Goal: Task Accomplishment & Management: Manage account settings

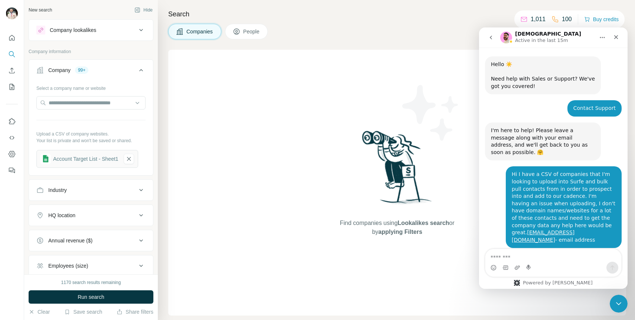
scroll to position [156, 0]
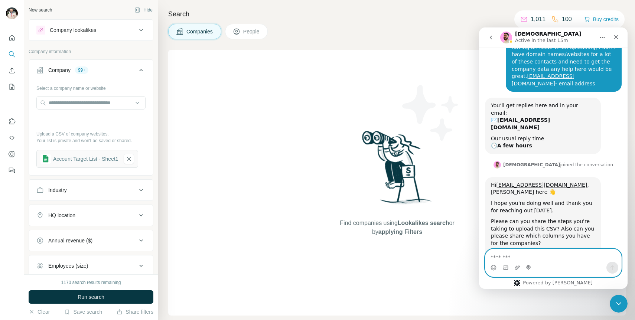
click at [519, 259] on textarea "Message…" at bounding box center [553, 255] width 136 height 13
click at [517, 268] on icon "Upload attachment" at bounding box center [517, 268] width 6 height 6
click at [527, 256] on textarea "Message…" at bounding box center [553, 255] width 136 height 13
type textarea "**********"
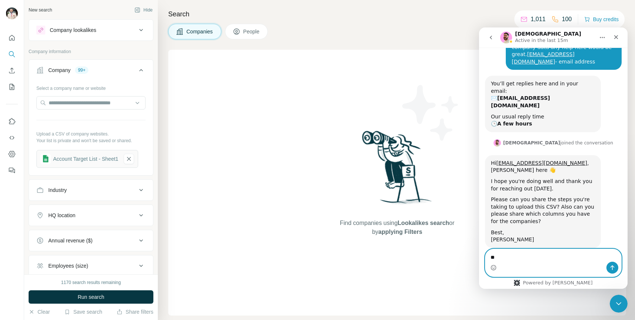
type textarea "*"
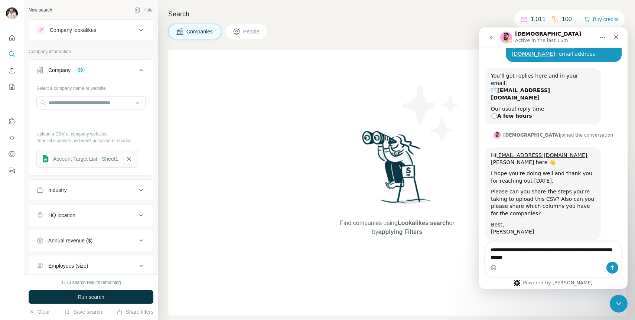
scroll to position [186, 0]
paste textarea "**********"
type textarea "**********"
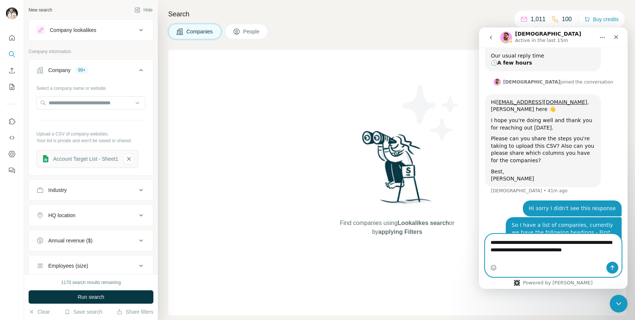
scroll to position [246, 0]
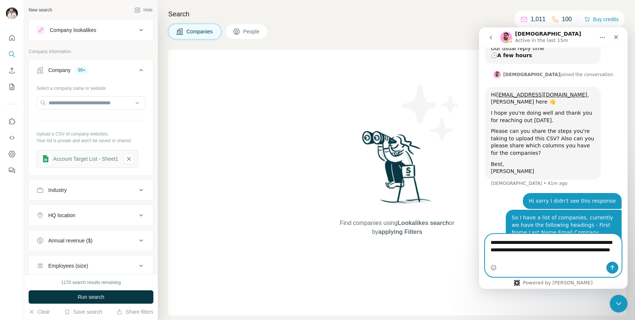
type textarea "**********"
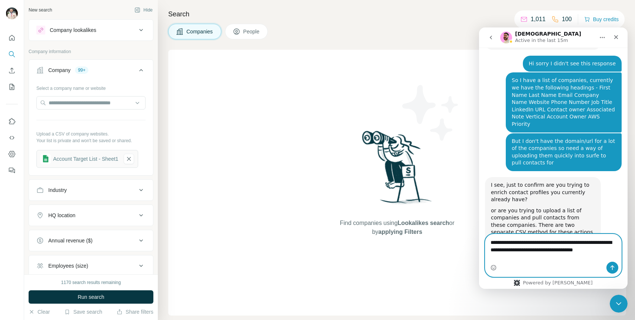
scroll to position [376, 0]
type textarea "**********"
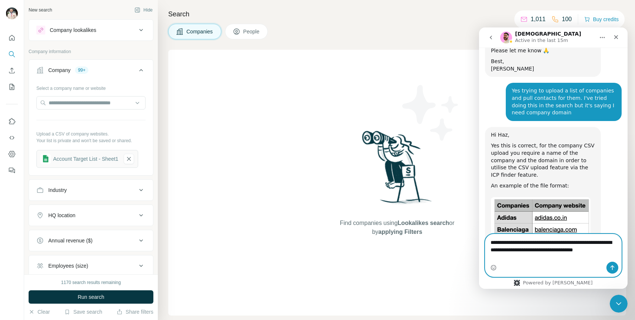
scroll to position [584, 0]
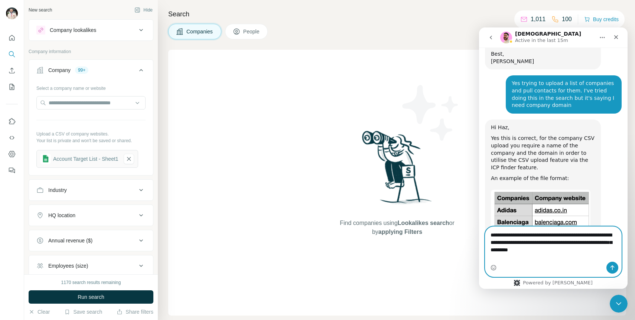
type textarea "**********"
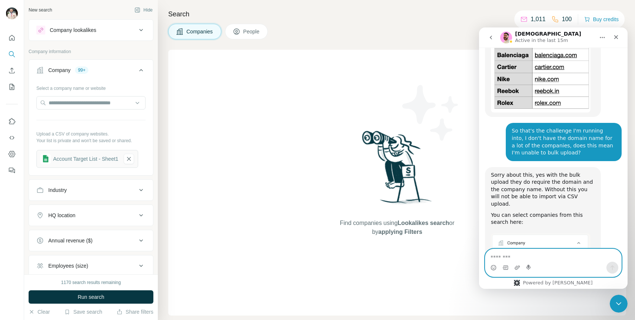
scroll to position [751, 0]
click at [132, 157] on icon "button" at bounding box center [128, 158] width 7 height 7
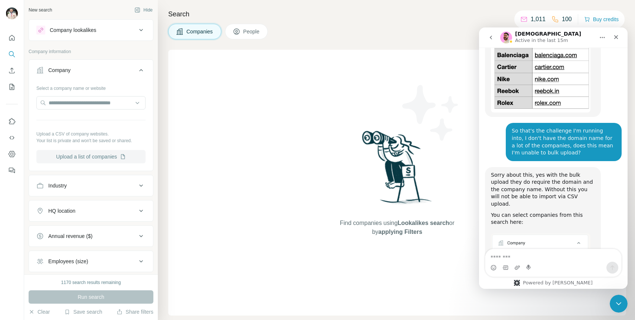
click at [113, 153] on button "Upload a list of companies" at bounding box center [90, 156] width 109 height 13
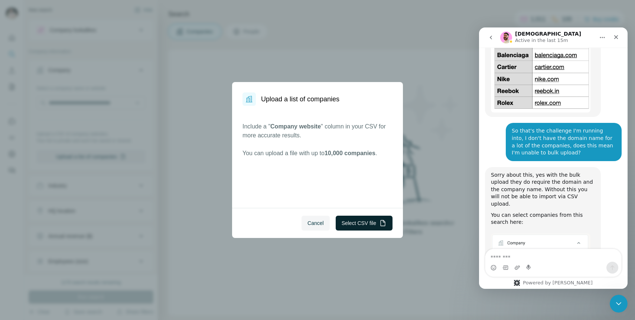
click at [350, 225] on button "Select CSV file" at bounding box center [364, 223] width 57 height 15
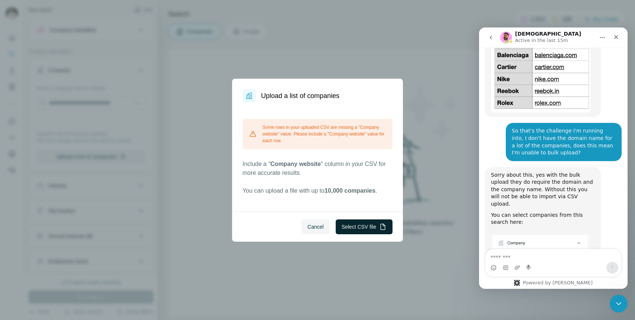
click at [361, 227] on button "Select CSV file" at bounding box center [364, 226] width 57 height 15
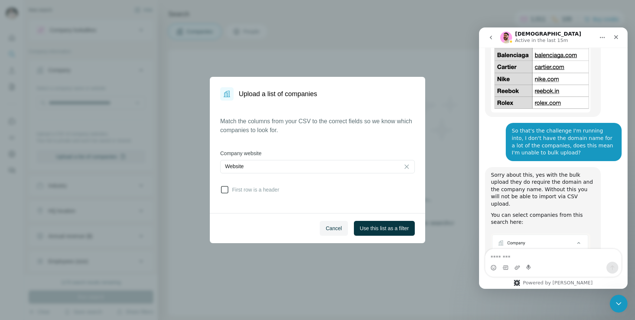
click at [223, 193] on icon at bounding box center [224, 189] width 7 height 7
click at [372, 228] on span "Use this list as a filter" at bounding box center [384, 228] width 49 height 7
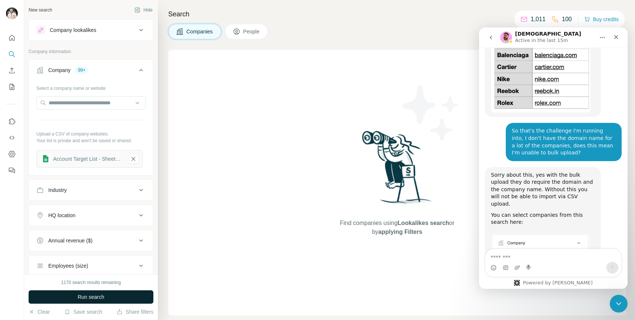
click at [120, 297] on button "Run search" at bounding box center [91, 296] width 125 height 13
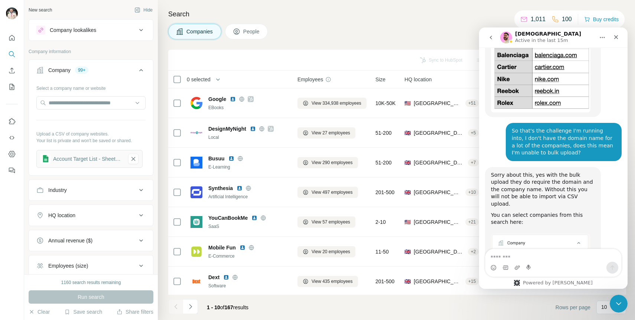
click at [244, 34] on button "People" at bounding box center [246, 32] width 43 height 16
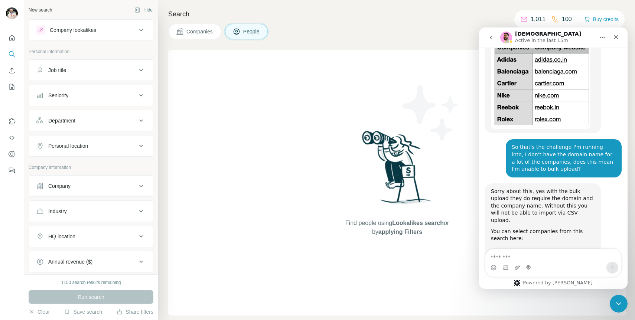
scroll to position [751, 0]
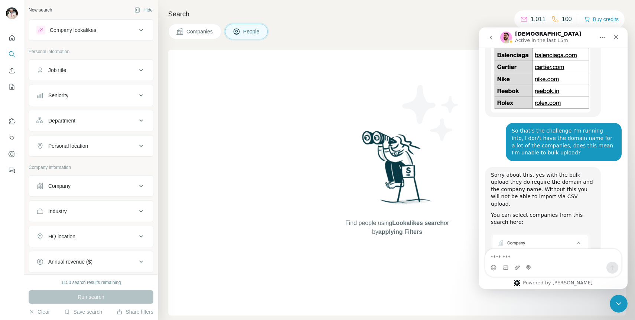
click at [561, 255] on textarea "Message…" at bounding box center [553, 255] width 136 height 13
type textarea "**********"
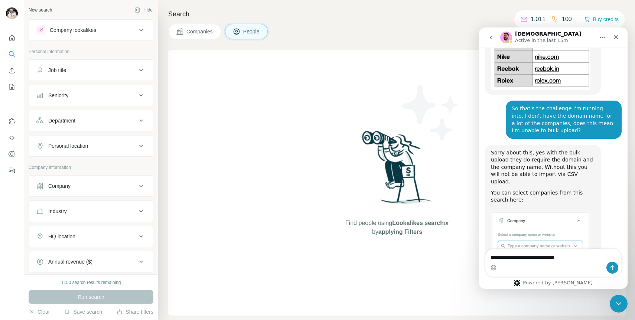
type textarea "**********"
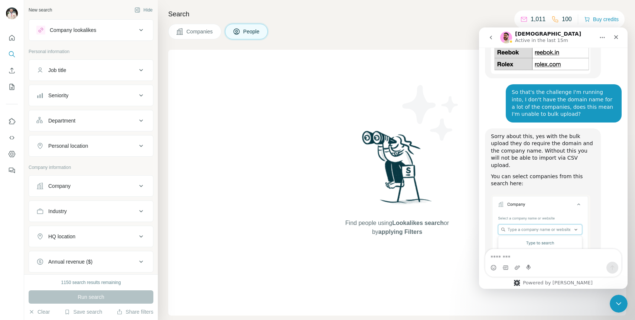
scroll to position [790, 0]
click at [195, 32] on span "Companies" at bounding box center [199, 31] width 27 height 7
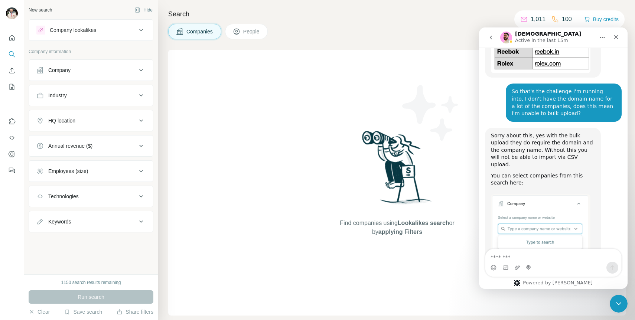
click at [133, 75] on button "Company" at bounding box center [91, 70] width 124 height 18
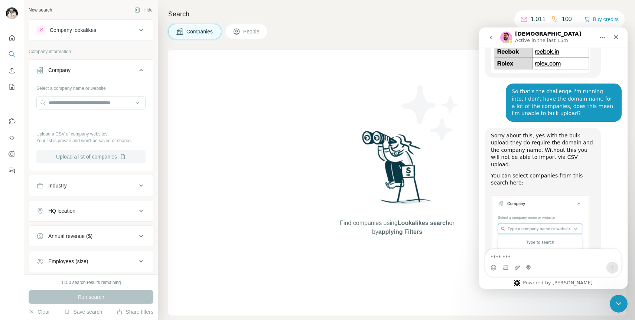
click at [95, 155] on button "Upload a list of companies" at bounding box center [90, 156] width 109 height 13
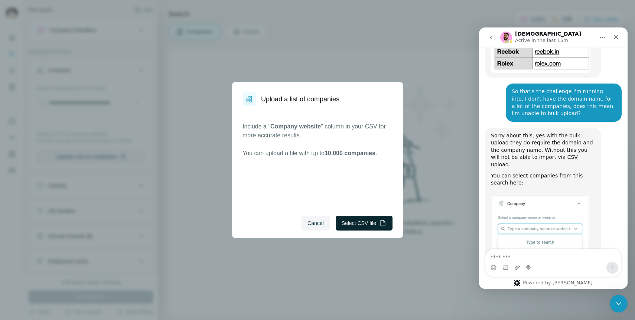
click at [363, 225] on button "Select CSV file" at bounding box center [364, 223] width 57 height 15
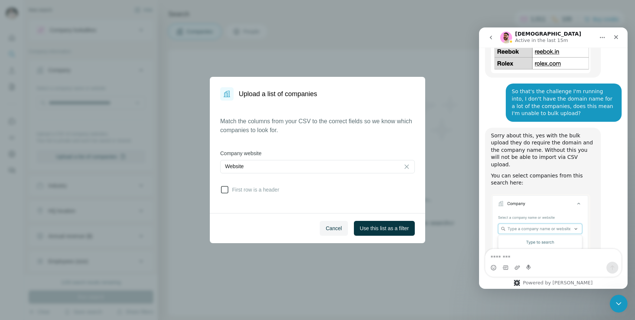
click at [228, 191] on icon at bounding box center [224, 189] width 9 height 9
click at [401, 233] on button "Use this list as a filter" at bounding box center [384, 228] width 61 height 15
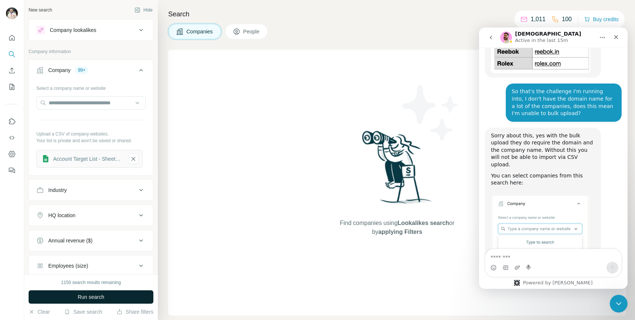
click at [119, 295] on button "Run search" at bounding box center [91, 296] width 125 height 13
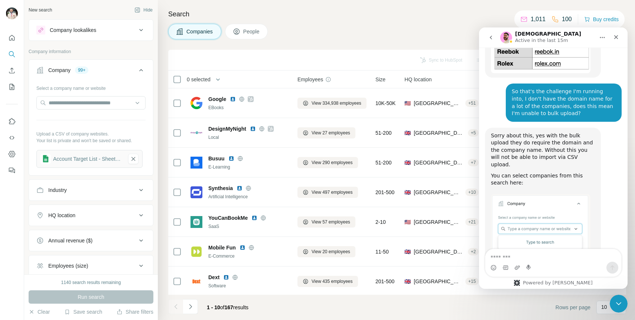
click at [245, 35] on span "People" at bounding box center [251, 31] width 17 height 7
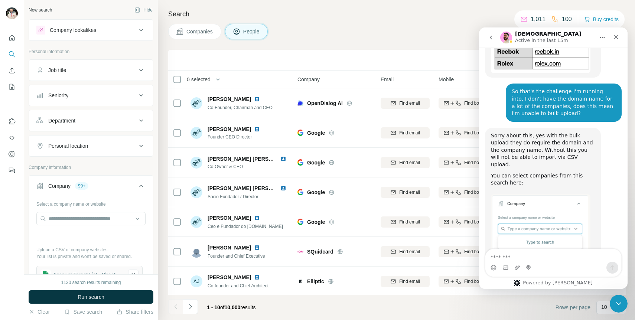
click at [72, 65] on button "Job title" at bounding box center [91, 70] width 124 height 18
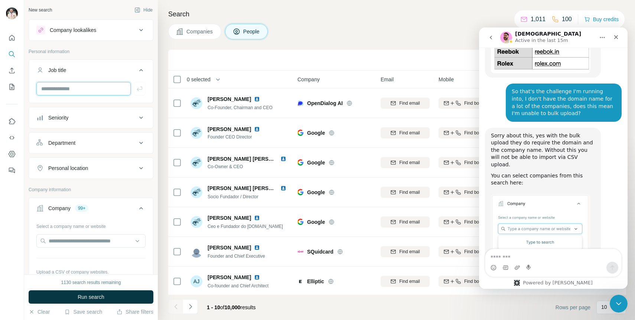
click at [86, 85] on input "text" at bounding box center [83, 88] width 94 height 13
type input "***"
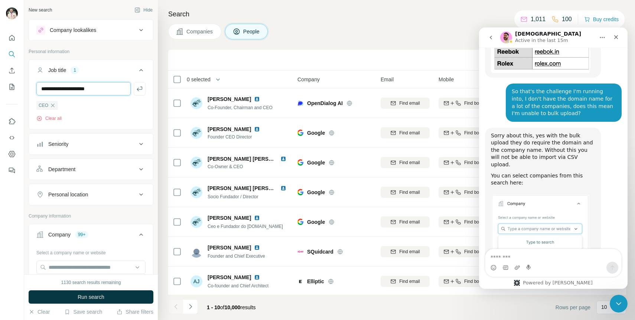
type input "**********"
type input "***"
type input "**********"
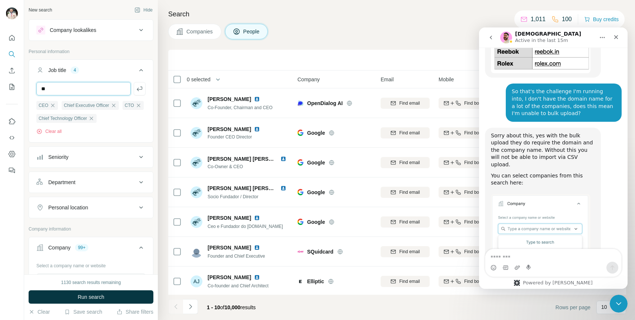
type input "*"
click at [104, 179] on div "Department" at bounding box center [86, 182] width 100 height 7
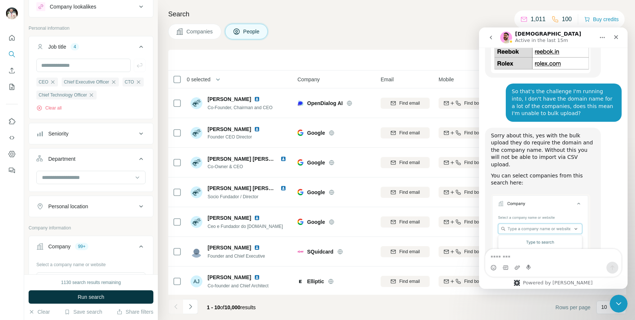
scroll to position [24, 0]
click at [104, 179] on input at bounding box center [87, 177] width 92 height 8
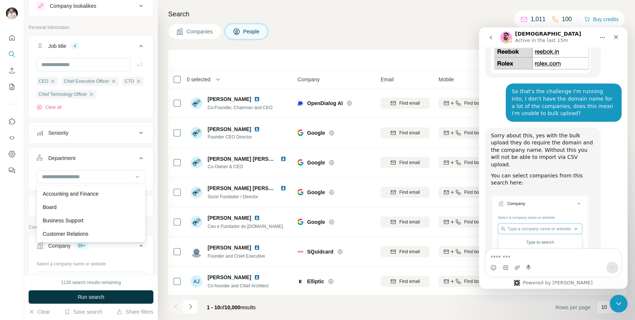
click at [114, 130] on div "Seniority" at bounding box center [86, 132] width 100 height 7
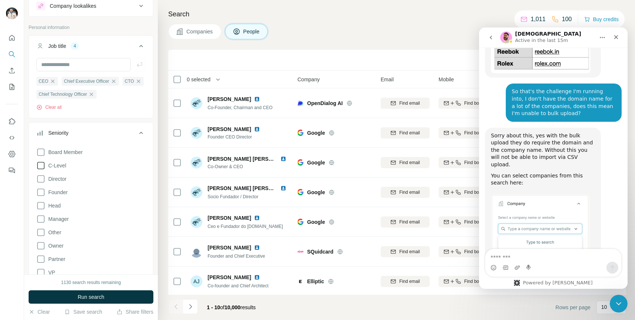
click at [40, 166] on icon at bounding box center [40, 165] width 9 height 9
click at [37, 202] on icon at bounding box center [40, 205] width 9 height 9
click at [41, 172] on div "Board Member C-Level Director Founder Head Manager Other Owner Partner VP Clear…" at bounding box center [90, 216] width 109 height 143
click at [40, 177] on icon at bounding box center [40, 178] width 9 height 9
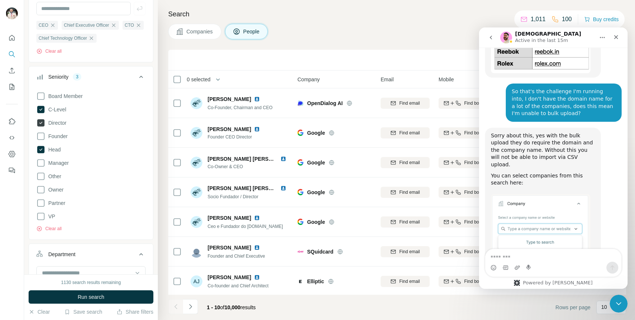
scroll to position [81, 0]
click at [38, 214] on icon at bounding box center [40, 215] width 9 height 9
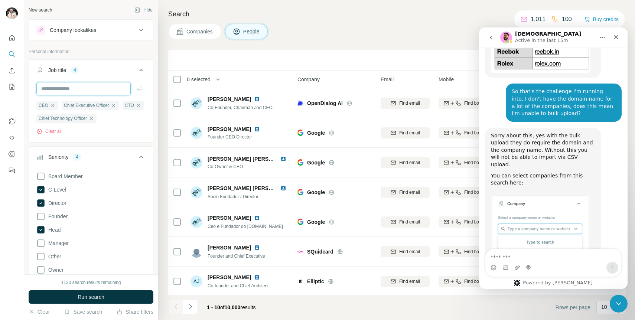
click at [105, 88] on input "text" at bounding box center [83, 88] width 94 height 13
type input "*****"
type input "**********"
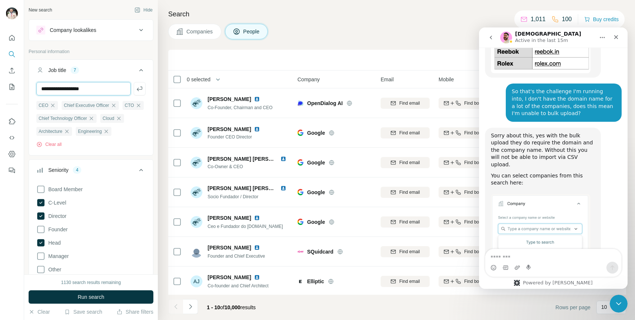
type input "**********"
type input "***"
type input "**********"
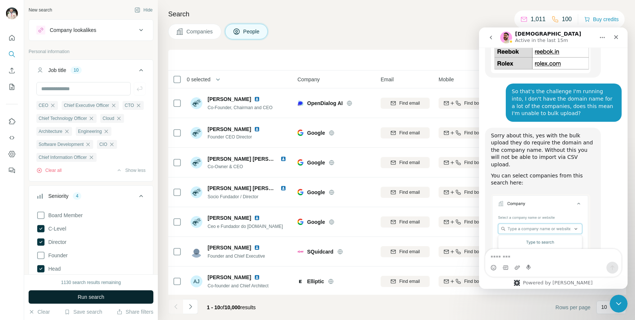
click at [120, 297] on button "Run search" at bounding box center [91, 296] width 125 height 13
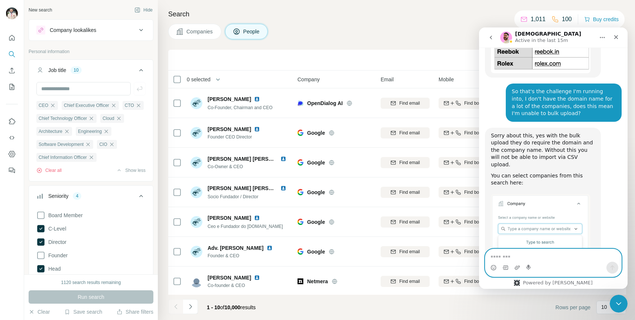
click at [556, 255] on textarea "Message…" at bounding box center [553, 255] width 136 height 13
type textarea "**********"
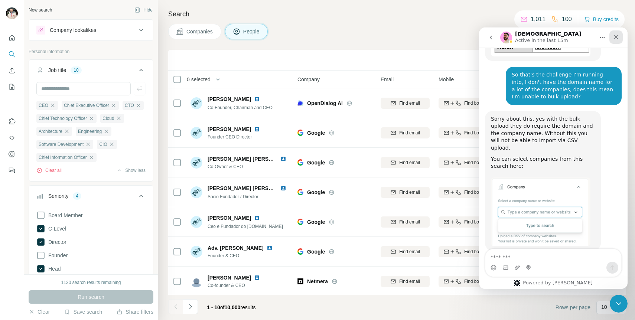
click at [614, 39] on icon "Close" at bounding box center [616, 37] width 6 height 6
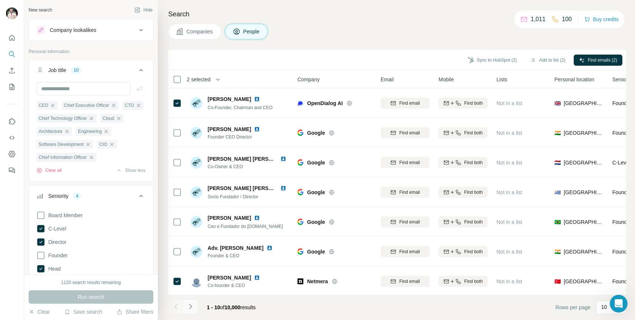
click at [190, 306] on icon "Navigate to next page" at bounding box center [190, 306] width 7 height 7
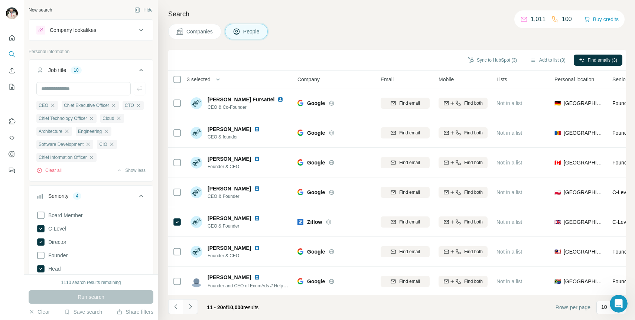
scroll to position [836, 0]
click at [193, 308] on icon "Navigate to next page" at bounding box center [190, 306] width 7 height 7
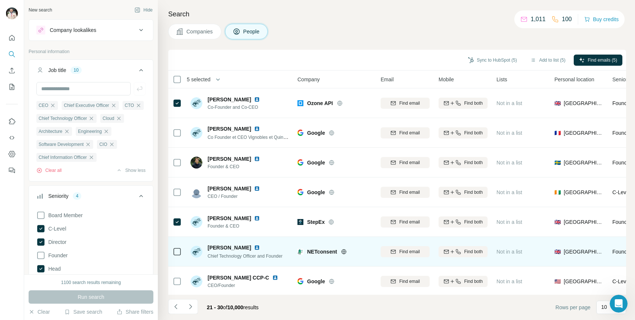
scroll to position [807, 0]
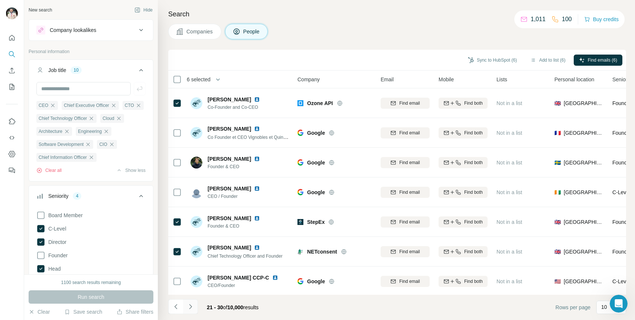
click at [192, 305] on icon "Navigate to next page" at bounding box center [190, 306] width 7 height 7
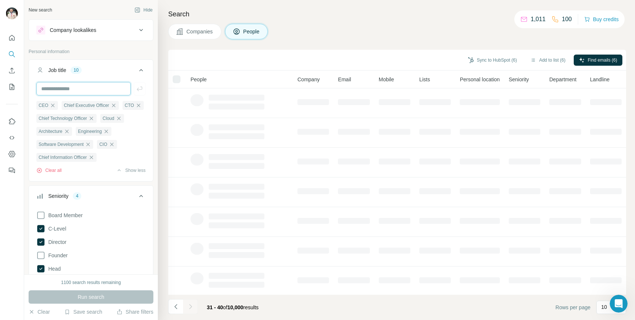
click at [72, 91] on input "text" at bounding box center [83, 88] width 94 height 13
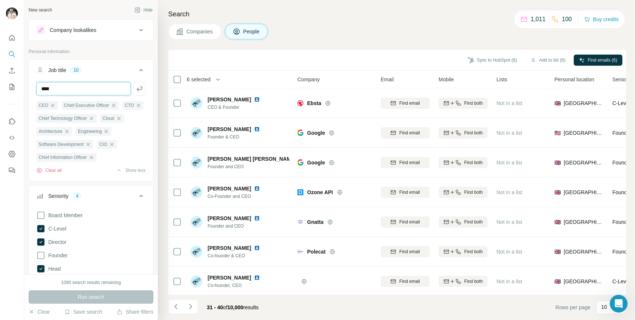
type input "****"
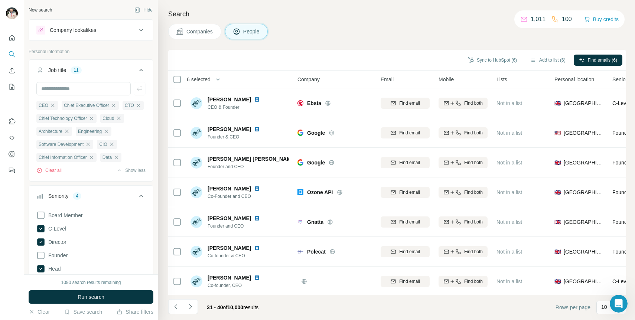
click at [124, 290] on div "1090 search results remaining Run search Clear Save search Share filters" at bounding box center [91, 297] width 134 height 46
click at [123, 293] on button "Run search" at bounding box center [91, 296] width 125 height 13
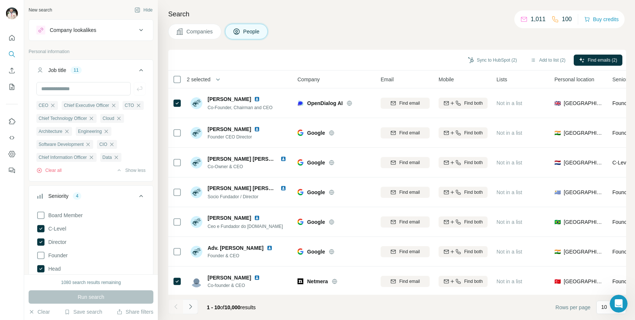
click at [189, 305] on icon "Navigate to next page" at bounding box center [190, 306] width 7 height 7
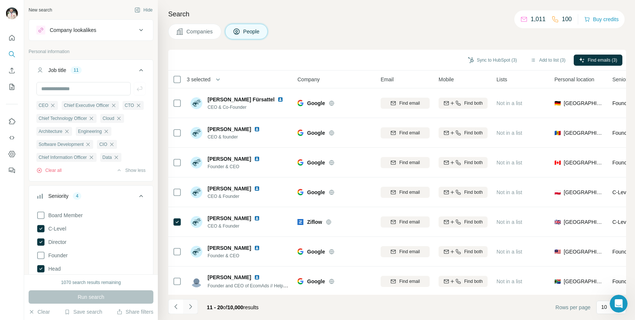
click at [192, 303] on icon "Navigate to next page" at bounding box center [190, 306] width 7 height 7
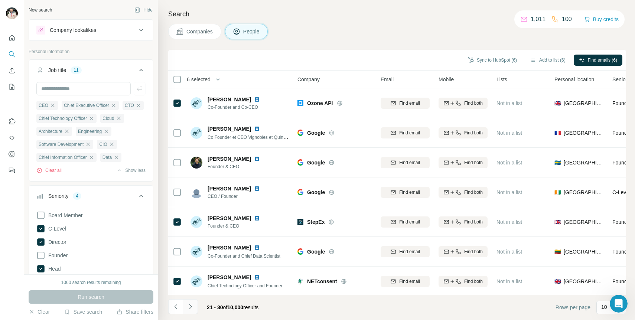
click at [193, 307] on icon "Navigate to next page" at bounding box center [190, 306] width 7 height 7
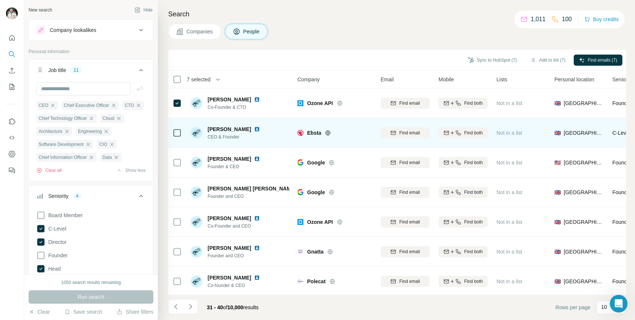
click at [179, 136] on icon at bounding box center [177, 132] width 9 height 9
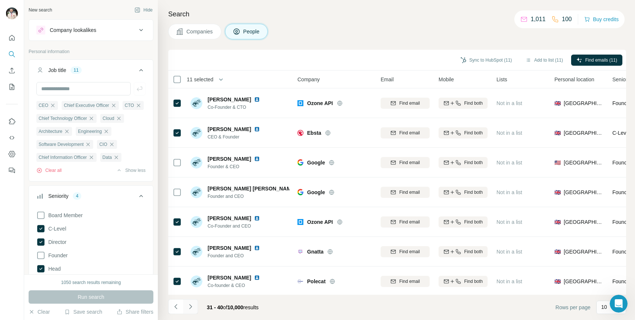
click at [189, 304] on icon "Navigate to next page" at bounding box center [190, 306] width 7 height 7
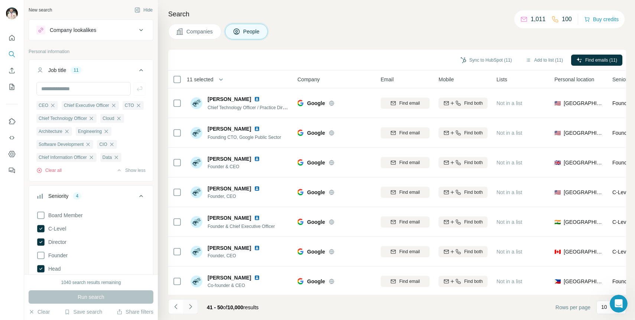
click at [189, 304] on icon "Navigate to next page" at bounding box center [190, 306] width 7 height 7
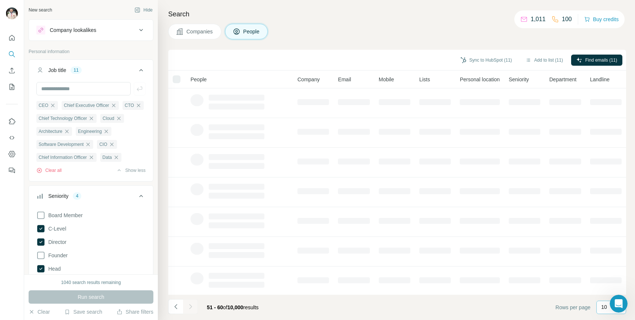
click at [604, 306] on p "10" at bounding box center [604, 306] width 6 height 7
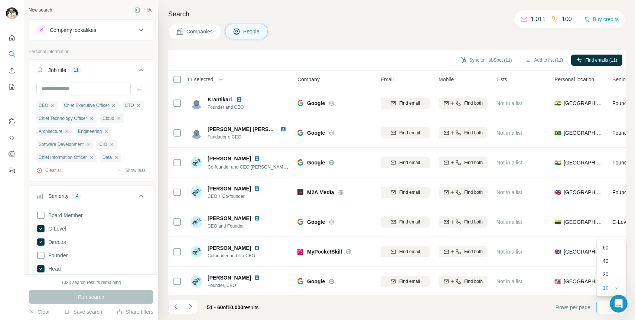
click at [609, 250] on div "60" at bounding box center [610, 247] width 17 height 7
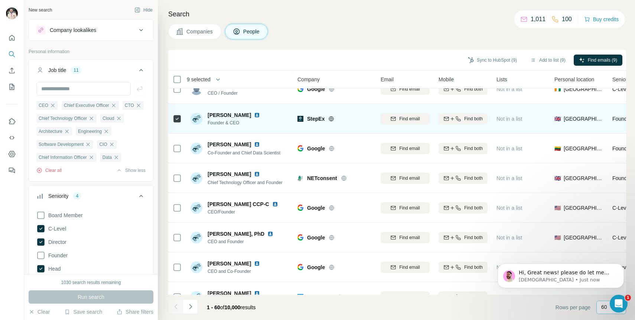
scroll to position [698, 0]
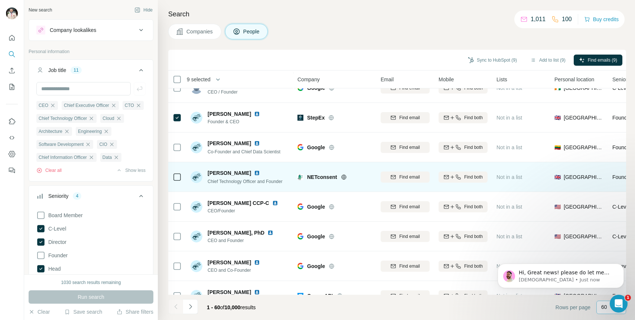
click at [177, 181] on icon at bounding box center [177, 177] width 9 height 9
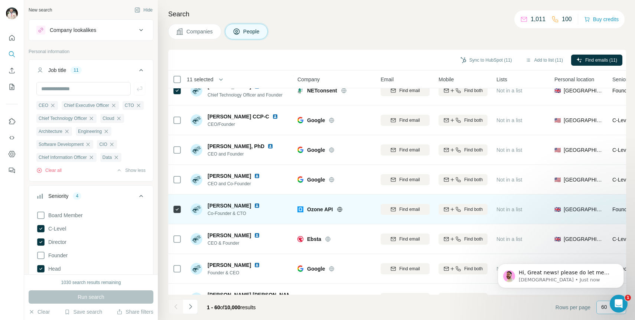
scroll to position [888, 0]
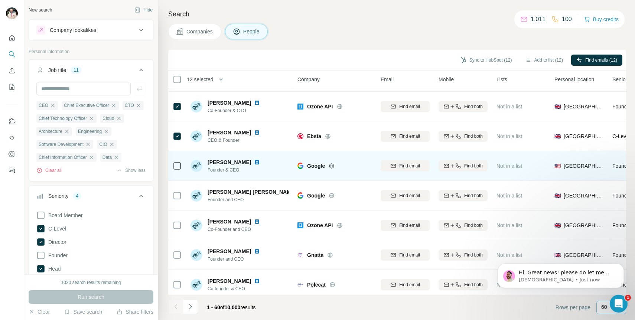
click at [173, 170] on div at bounding box center [177, 166] width 9 height 20
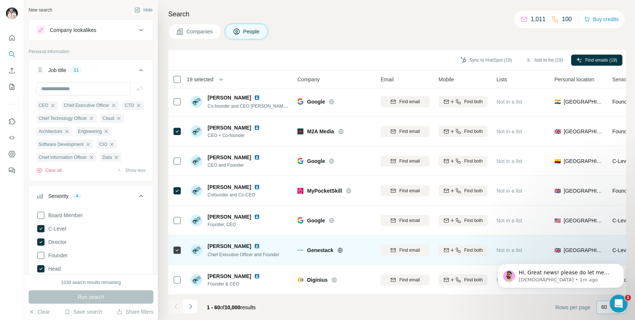
scroll to position [1575, 0]
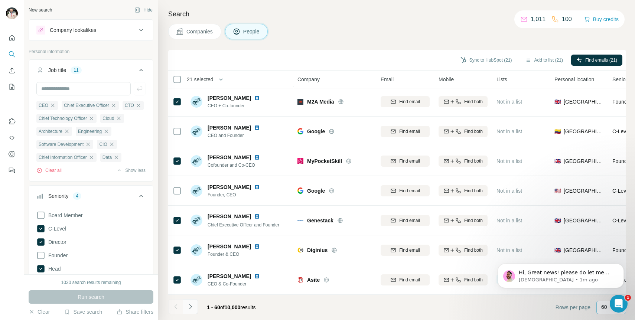
click at [187, 304] on icon "Navigate to next page" at bounding box center [190, 306] width 7 height 7
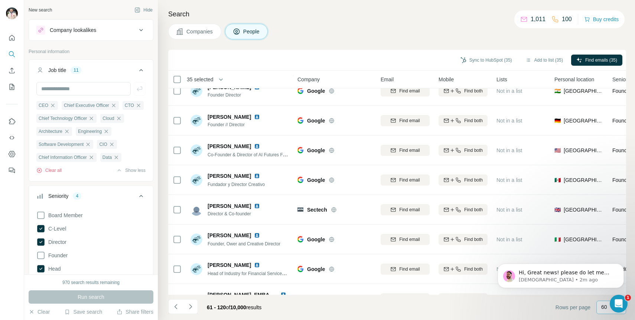
scroll to position [1409, 0]
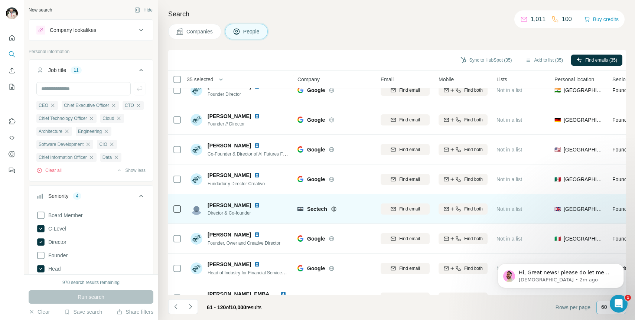
click at [179, 203] on div at bounding box center [177, 209] width 9 height 20
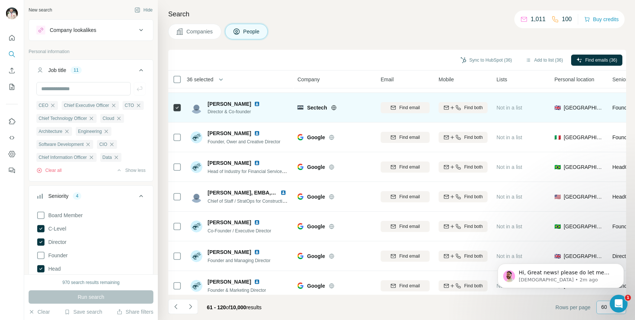
scroll to position [1575, 0]
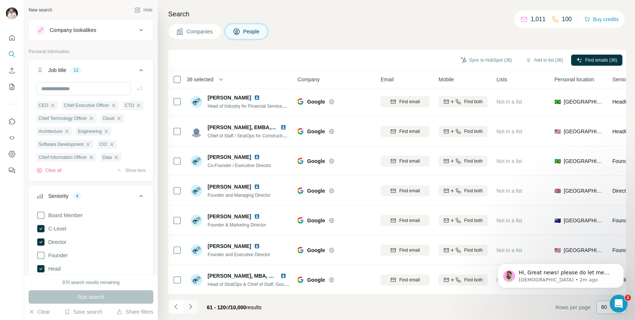
click at [192, 308] on icon "Navigate to next page" at bounding box center [190, 306] width 7 height 7
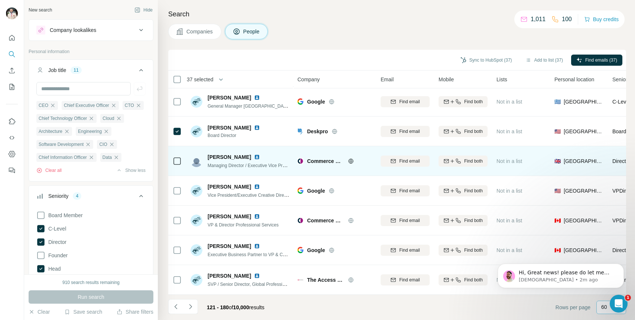
click at [177, 167] on div at bounding box center [177, 161] width 9 height 20
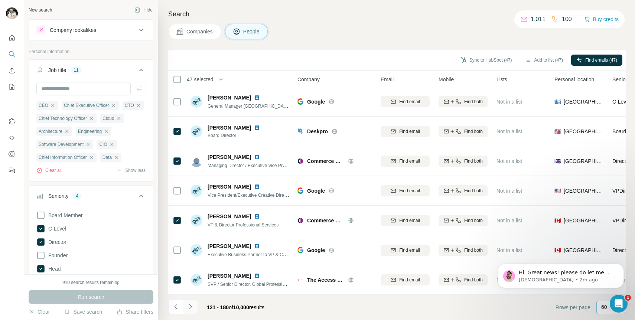
click at [190, 305] on icon "Navigate to next page" at bounding box center [190, 306] width 3 height 5
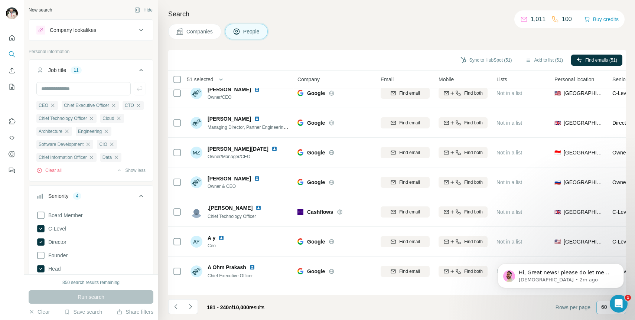
scroll to position [654, 0]
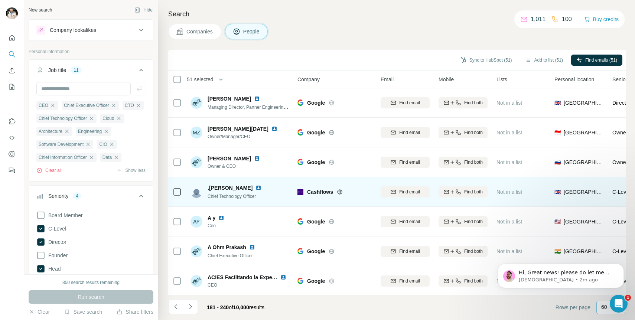
click at [177, 187] on icon at bounding box center [177, 191] width 9 height 9
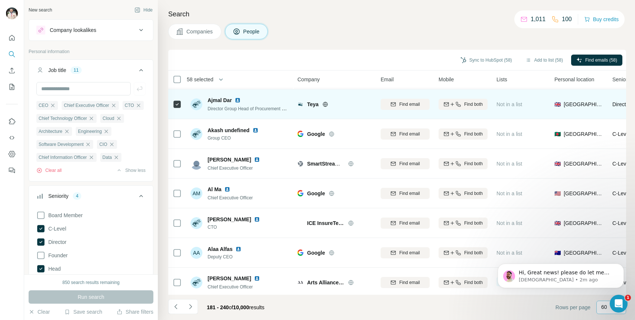
scroll to position [1395, 0]
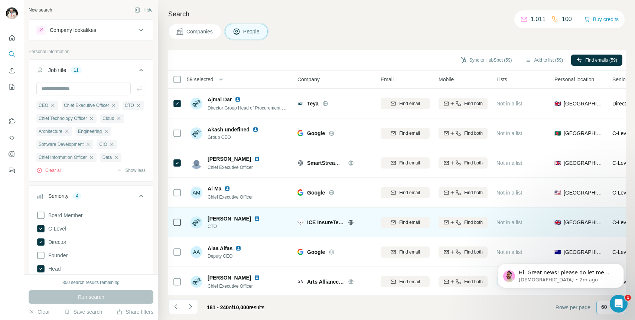
click at [181, 222] on icon at bounding box center [177, 222] width 9 height 9
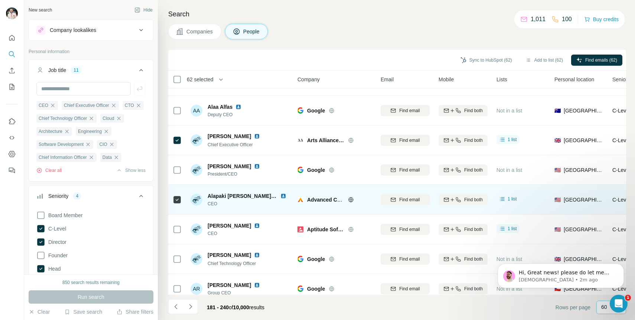
scroll to position [1575, 0]
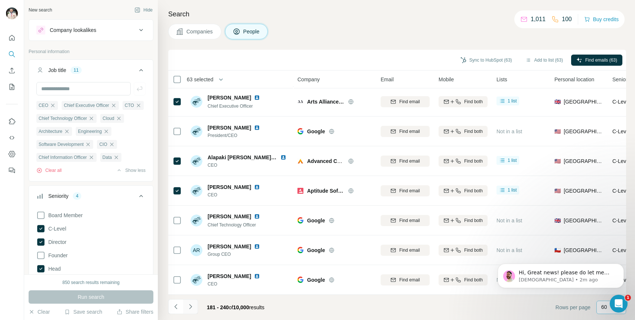
click at [194, 307] on button "Navigate to next page" at bounding box center [190, 306] width 15 height 15
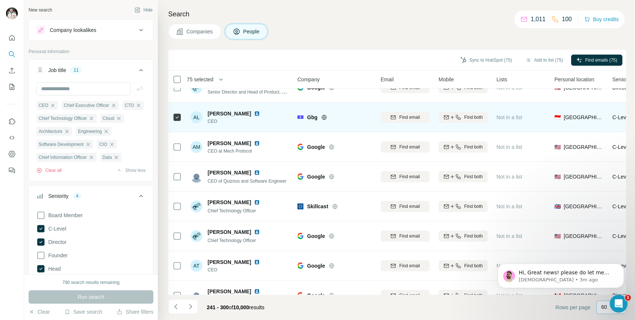
scroll to position [601, 0]
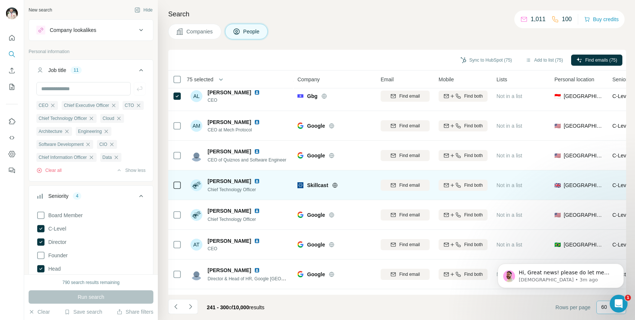
click at [175, 189] on icon at bounding box center [177, 185] width 9 height 9
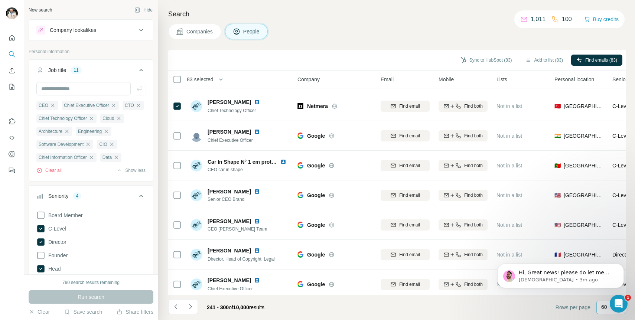
scroll to position [1575, 0]
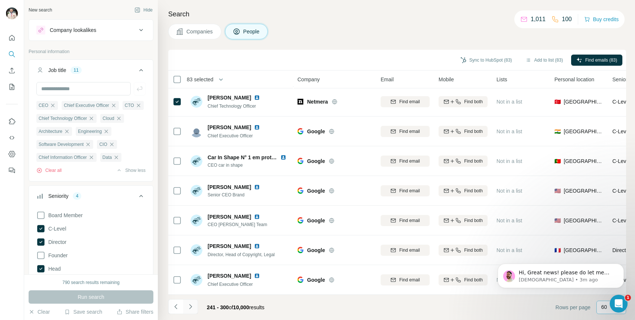
click at [190, 305] on icon "Navigate to next page" at bounding box center [190, 306] width 7 height 7
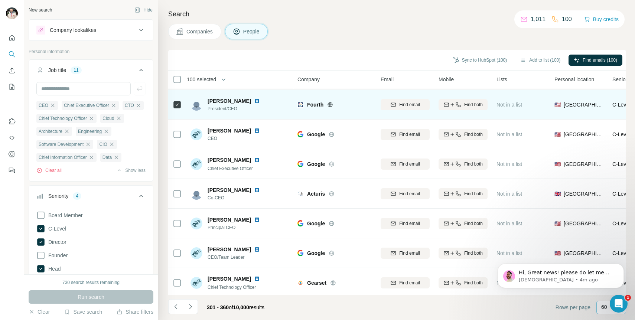
scroll to position [919, 0]
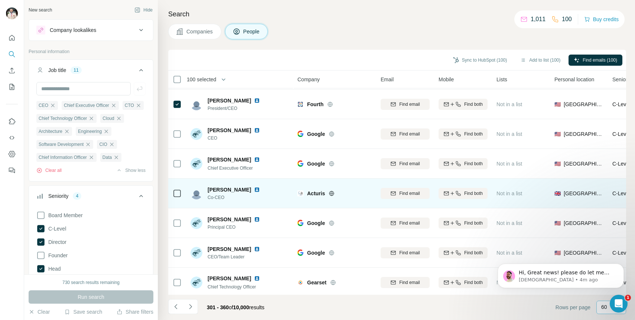
click at [178, 197] on icon at bounding box center [177, 193] width 9 height 9
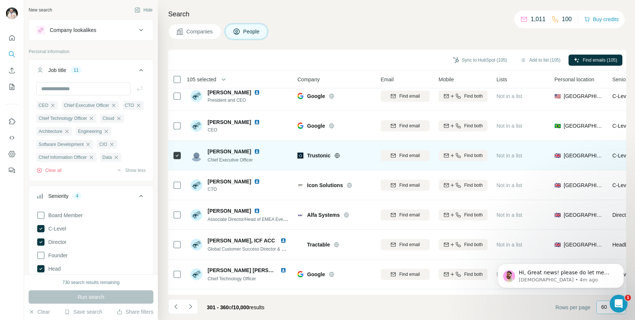
scroll to position [1373, 0]
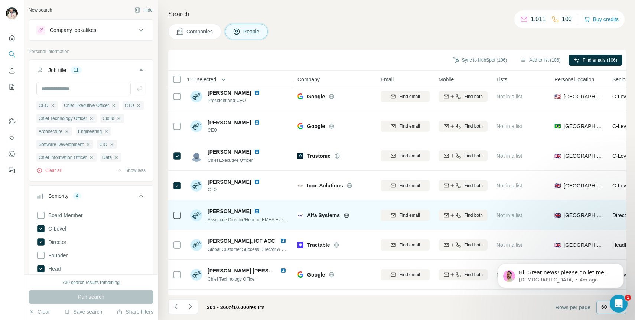
click at [179, 211] on icon at bounding box center [177, 215] width 9 height 9
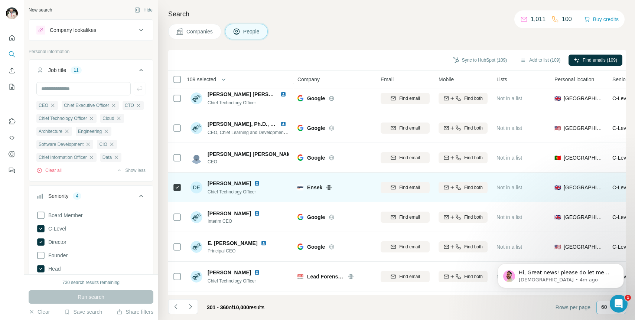
scroll to position [1575, 0]
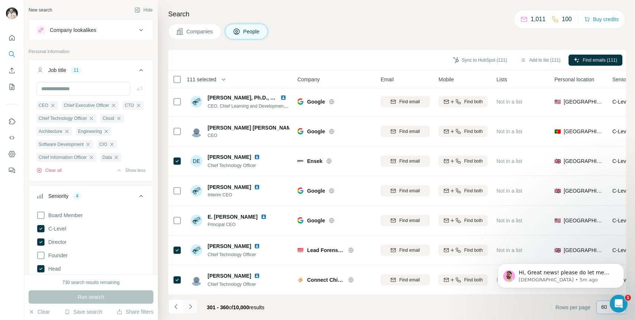
click at [191, 307] on icon "Navigate to next page" at bounding box center [190, 306] width 3 height 5
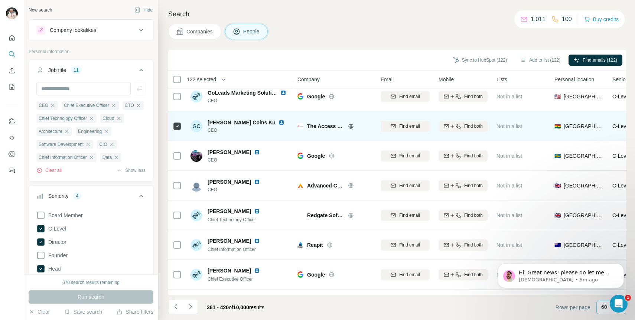
scroll to position [1107, 0]
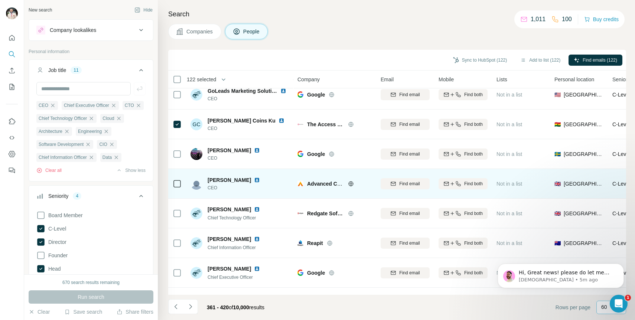
click at [173, 179] on div at bounding box center [177, 183] width 9 height 20
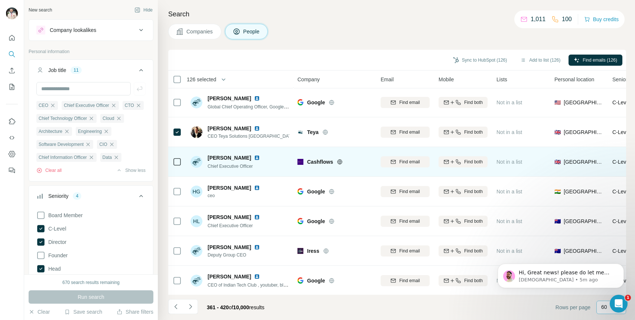
scroll to position [1308, 0]
click at [179, 165] on icon at bounding box center [177, 161] width 9 height 9
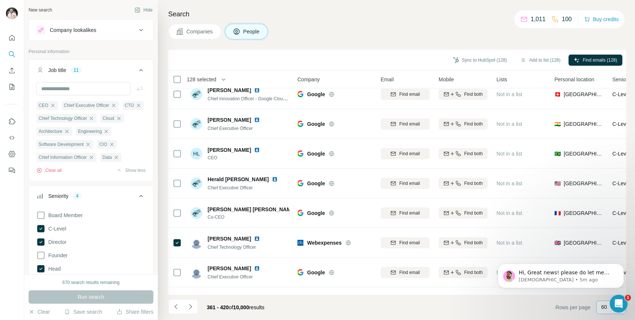
scroll to position [1575, 0]
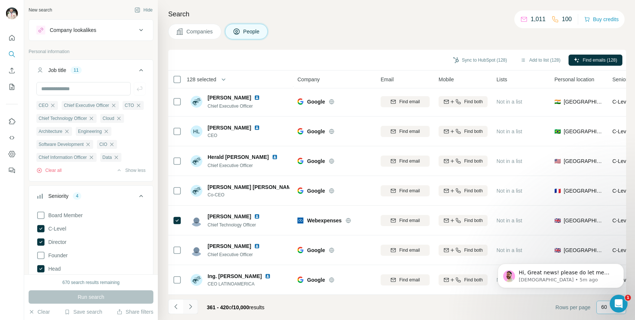
click at [189, 303] on icon "Navigate to next page" at bounding box center [190, 306] width 7 height 7
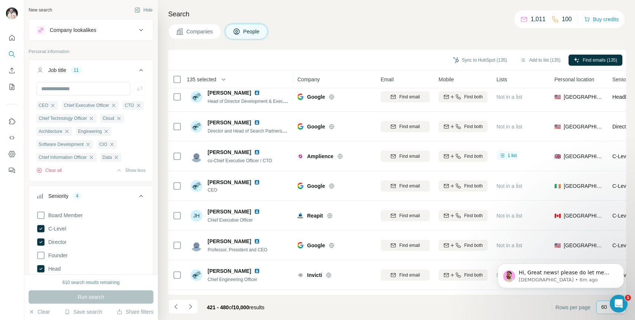
scroll to position [900, 0]
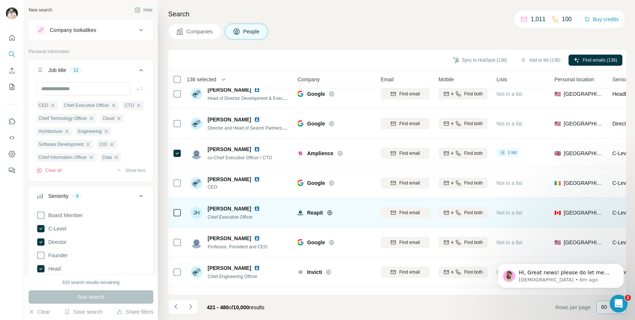
click at [181, 214] on icon at bounding box center [177, 212] width 9 height 9
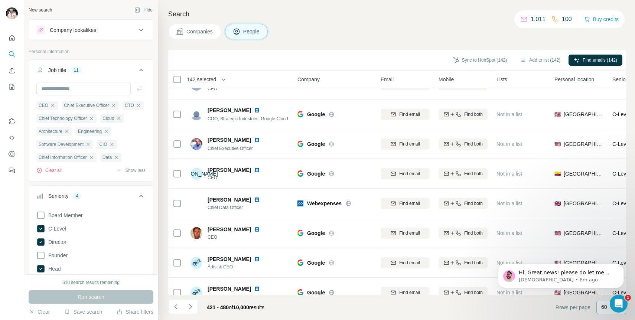
scroll to position [1415, 0]
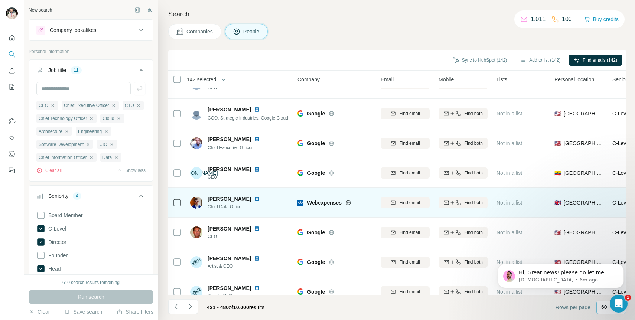
click at [179, 206] on icon at bounding box center [177, 202] width 9 height 9
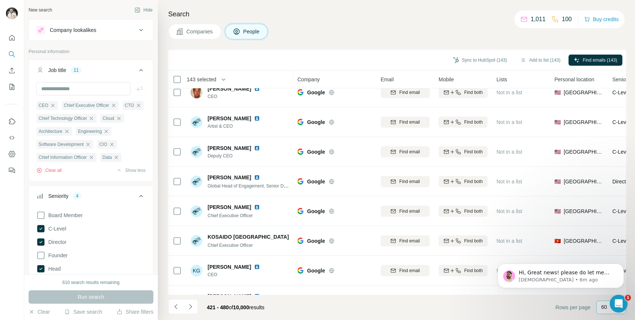
scroll to position [1575, 0]
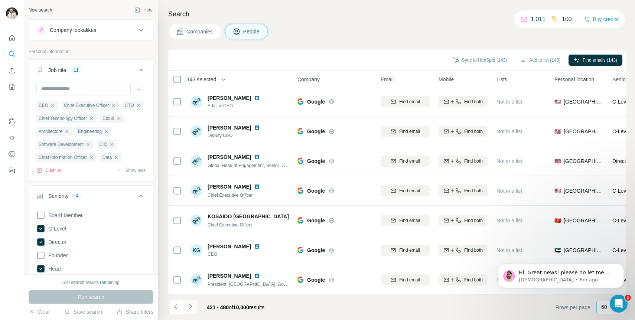
click at [189, 307] on icon "Navigate to next page" at bounding box center [190, 306] width 7 height 7
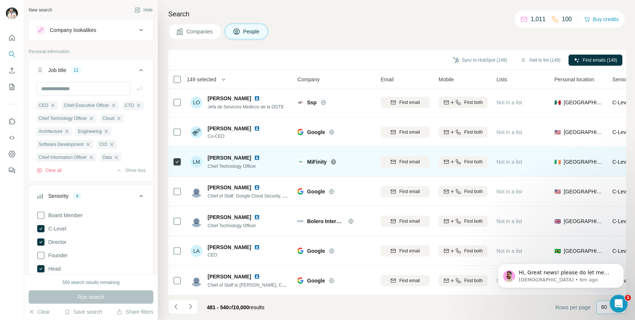
scroll to position [936, 0]
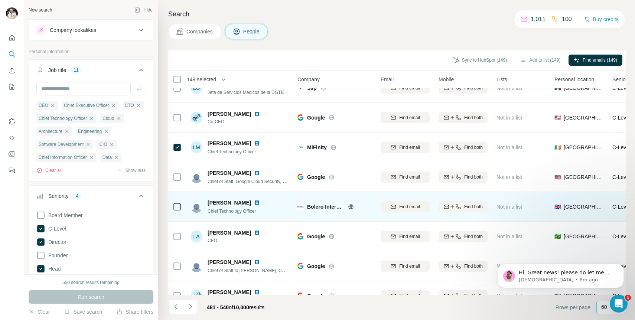
click at [176, 202] on icon at bounding box center [177, 206] width 9 height 9
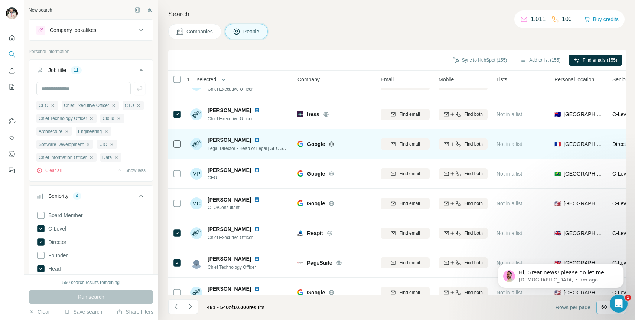
scroll to position [1575, 0]
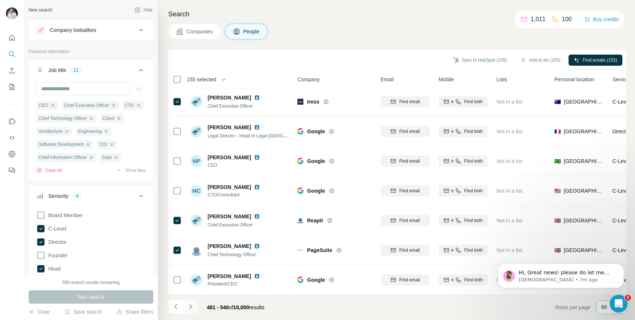
click at [195, 308] on button "Navigate to next page" at bounding box center [190, 306] width 15 height 15
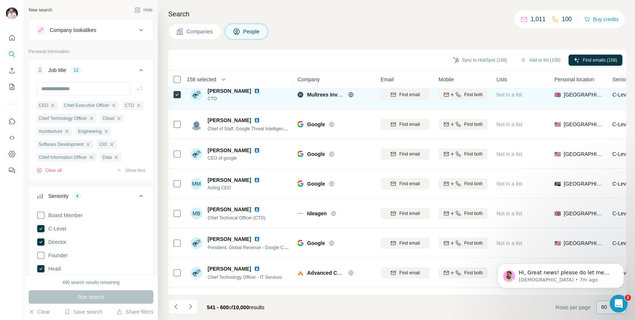
scroll to position [135, 0]
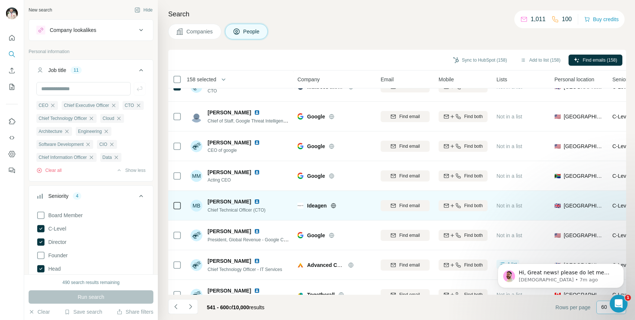
click at [178, 210] on div at bounding box center [177, 205] width 9 height 20
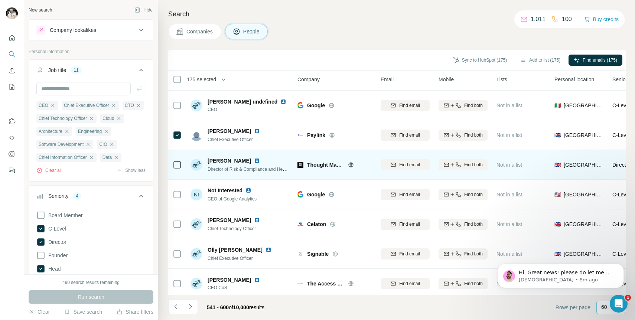
scroll to position [1574, 0]
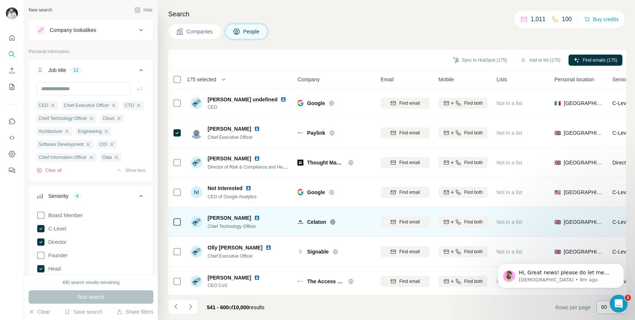
click at [173, 222] on icon at bounding box center [177, 222] width 9 height 9
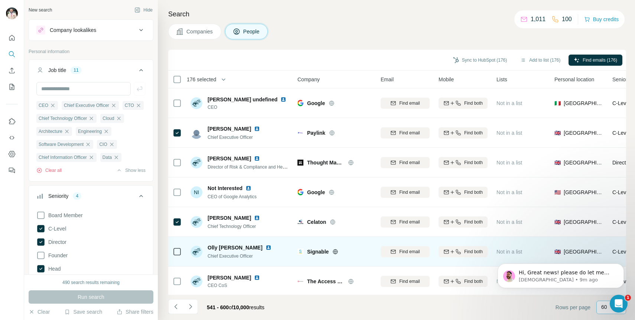
scroll to position [1575, 0]
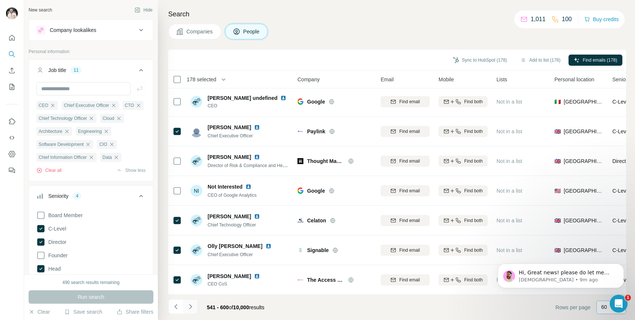
click at [191, 307] on icon "Navigate to next page" at bounding box center [190, 306] width 7 height 7
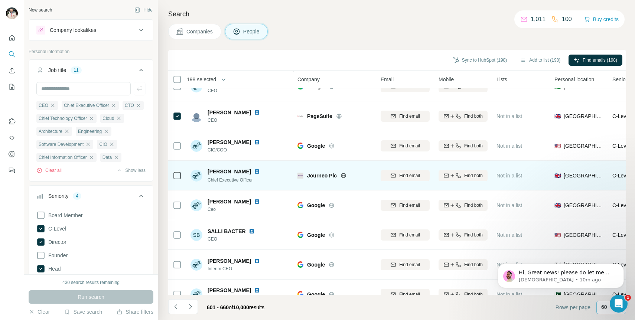
scroll to position [1532, 0]
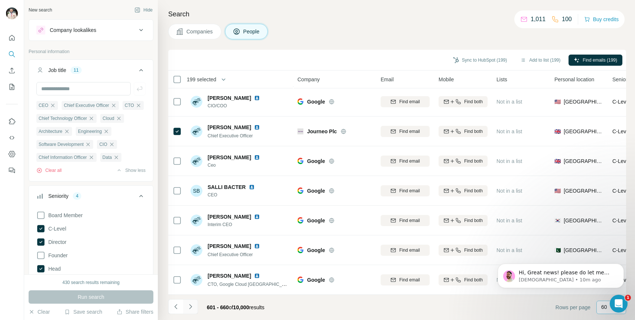
click at [193, 308] on icon "Navigate to next page" at bounding box center [190, 306] width 7 height 7
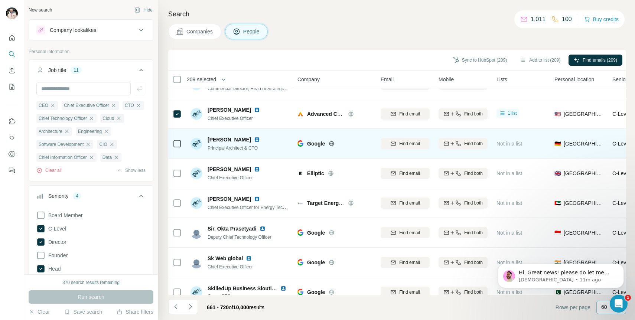
scroll to position [732, 0]
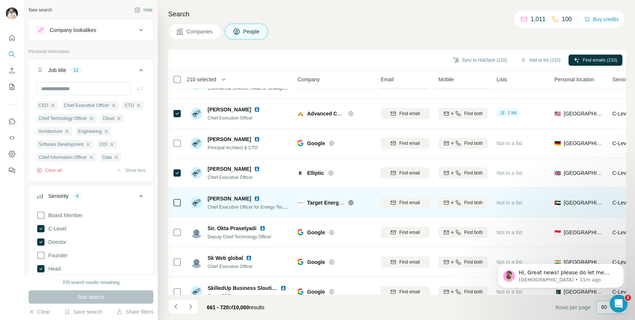
click at [181, 201] on icon at bounding box center [177, 202] width 9 height 9
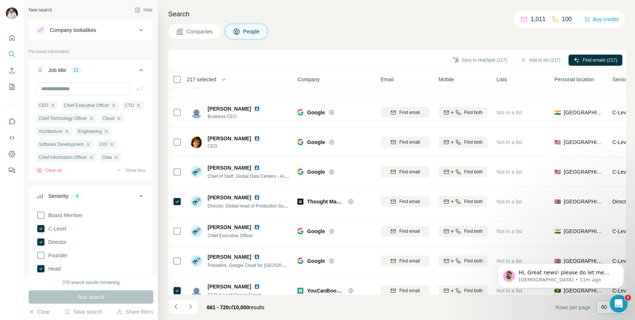
scroll to position [1575, 0]
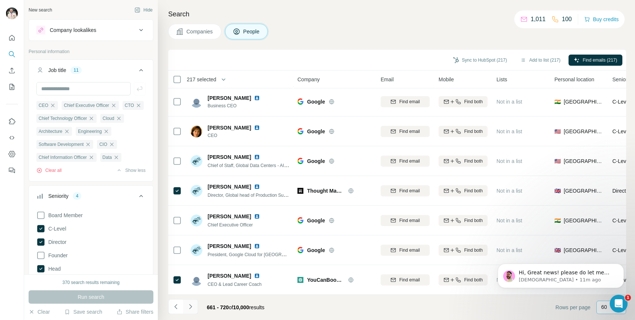
click at [193, 305] on icon "Navigate to next page" at bounding box center [190, 306] width 7 height 7
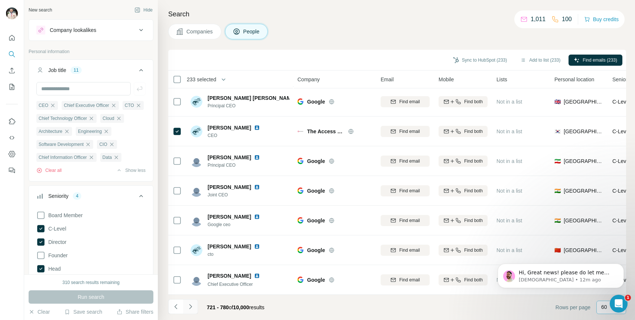
click at [192, 308] on icon "Navigate to next page" at bounding box center [190, 306] width 7 height 7
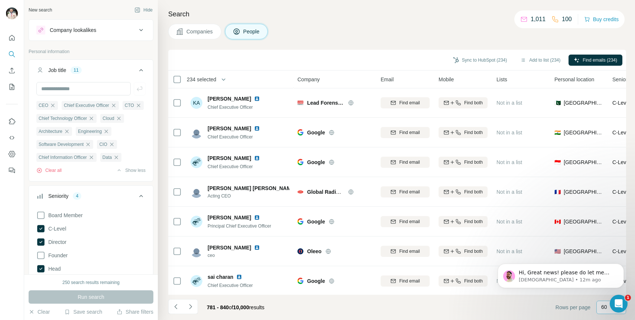
scroll to position [0, 0]
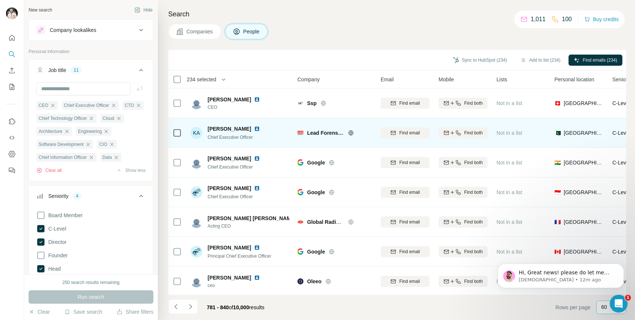
click at [175, 128] on icon at bounding box center [177, 132] width 9 height 9
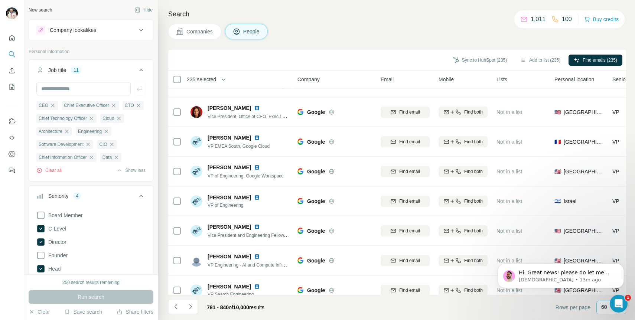
scroll to position [1575, 0]
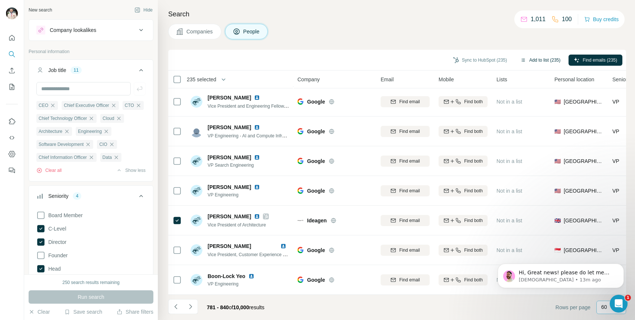
click at [532, 62] on button "Add to list (235)" at bounding box center [540, 60] width 50 height 11
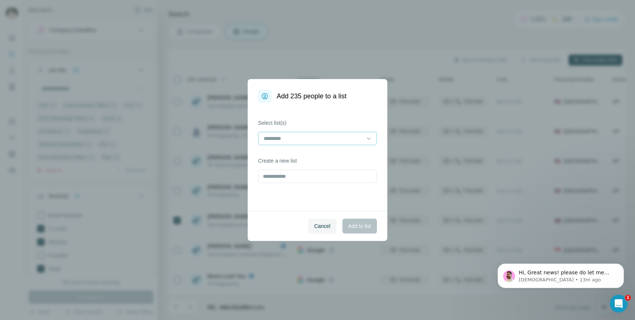
click at [340, 144] on div at bounding box center [313, 138] width 100 height 13
click at [330, 159] on div "Prospecting Account List" at bounding box center [317, 154] width 115 height 13
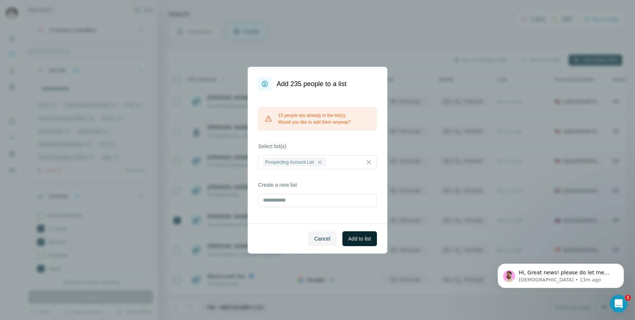
click at [360, 238] on span "Add to list" at bounding box center [359, 238] width 23 height 7
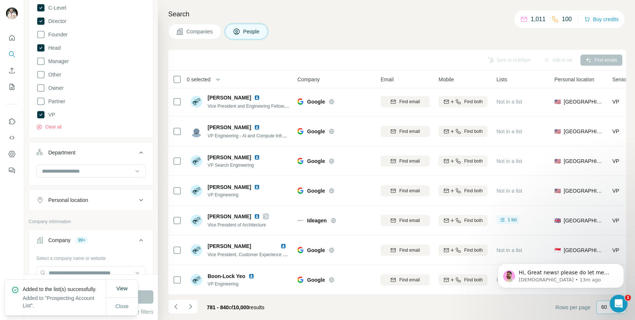
scroll to position [262, 0]
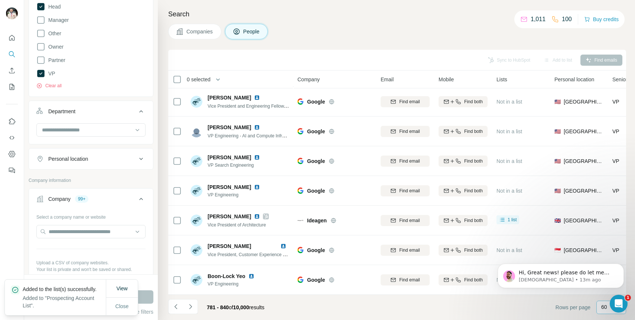
click at [93, 163] on div "Personal location" at bounding box center [86, 158] width 100 height 7
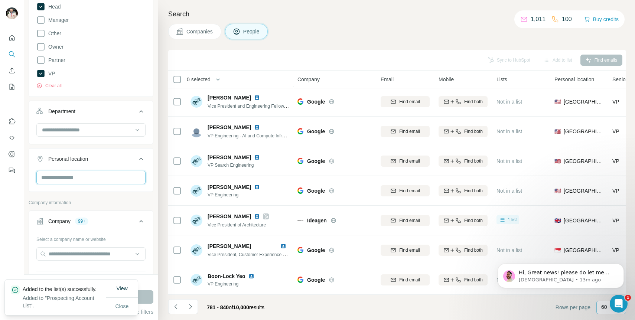
click at [90, 180] on input "text" at bounding box center [90, 177] width 109 height 13
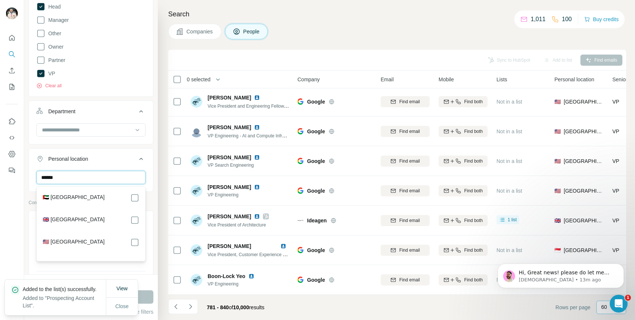
type input "******"
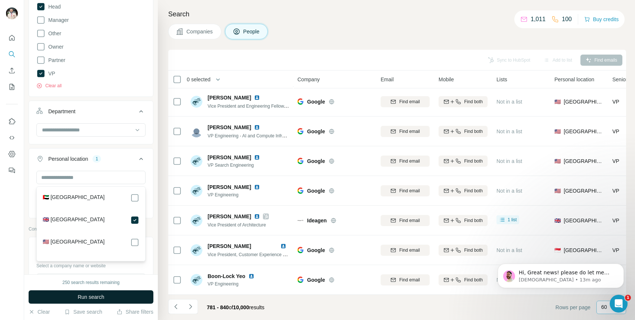
click at [129, 299] on button "Run search" at bounding box center [91, 296] width 125 height 13
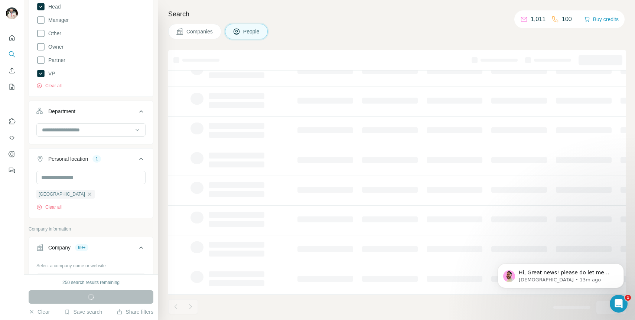
scroll to position [91, 0]
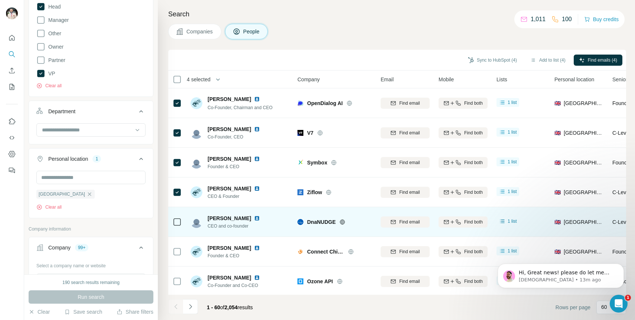
click at [183, 221] on td at bounding box center [177, 222] width 18 height 30
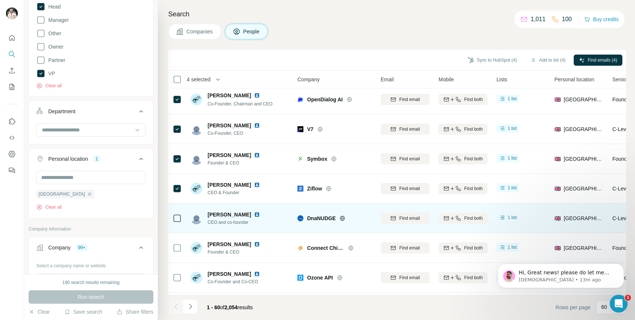
scroll to position [9, 0]
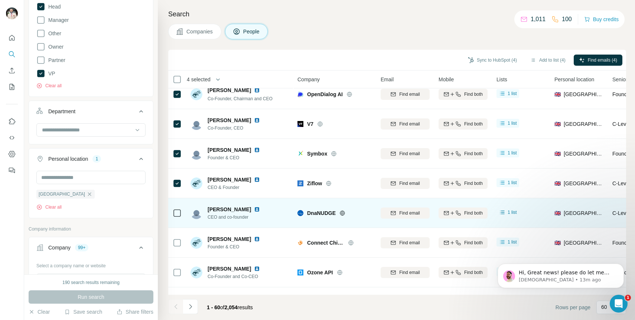
click at [177, 208] on div at bounding box center [177, 213] width 9 height 20
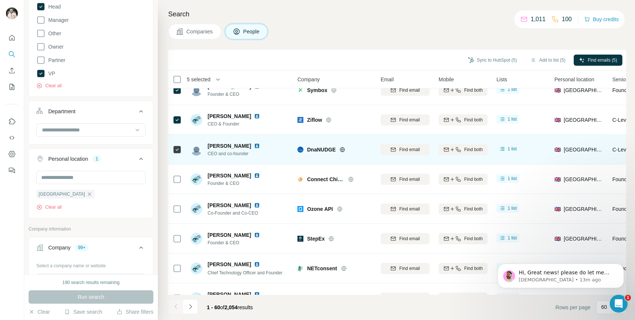
scroll to position [76, 0]
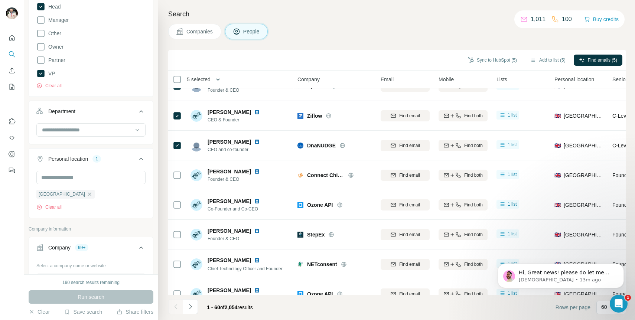
click at [218, 76] on icon "button" at bounding box center [217, 79] width 7 height 7
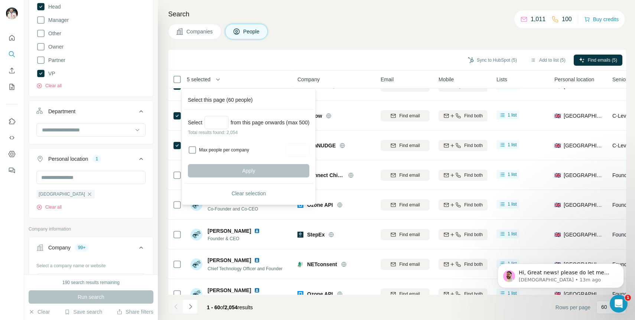
click at [246, 72] on th "5 selected" at bounding box center [227, 80] width 119 height 18
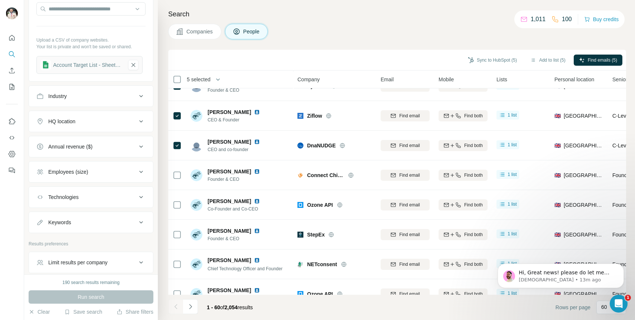
scroll to position [568, 0]
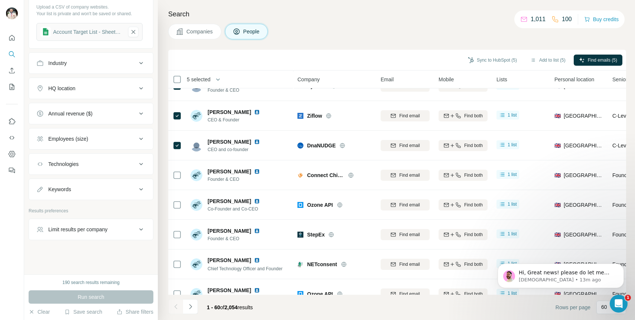
click at [86, 226] on div "Limit results per company" at bounding box center [77, 229] width 59 height 7
click at [89, 245] on input "number" at bounding box center [90, 246] width 109 height 13
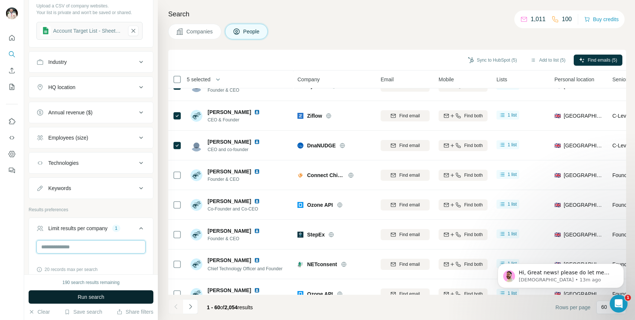
type input "*"
click at [121, 294] on button "Run search" at bounding box center [91, 296] width 125 height 13
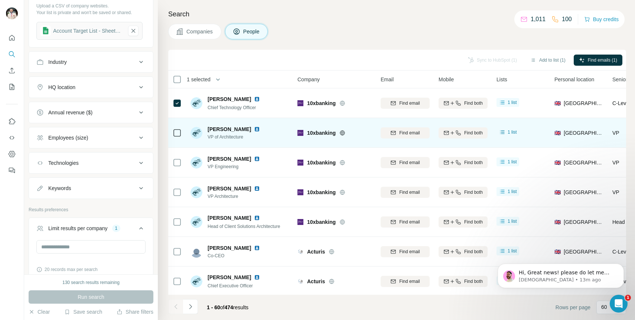
click at [178, 124] on div at bounding box center [177, 132] width 9 height 20
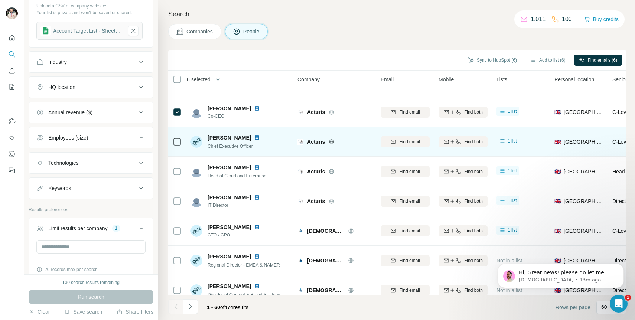
scroll to position [140, 0]
click at [176, 147] on div at bounding box center [177, 141] width 9 height 20
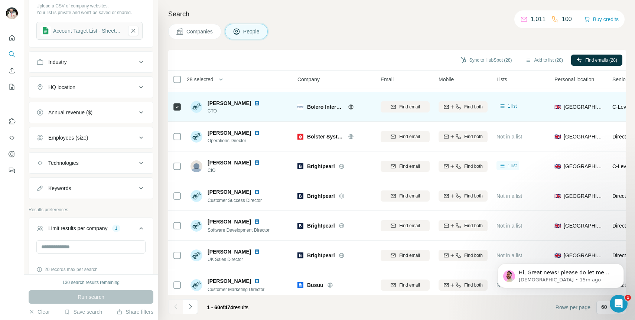
scroll to position [1454, 0]
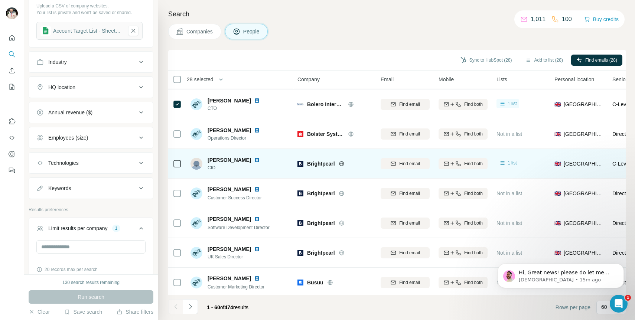
click at [180, 159] on div at bounding box center [177, 163] width 9 height 20
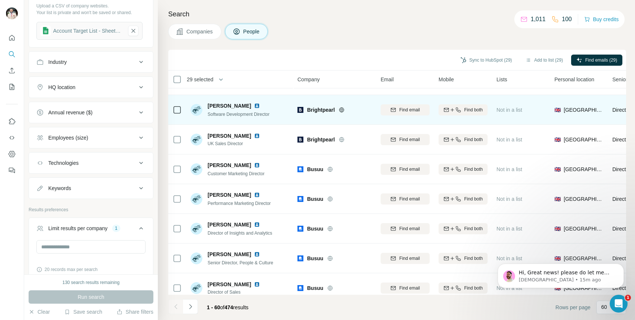
scroll to position [1575, 0]
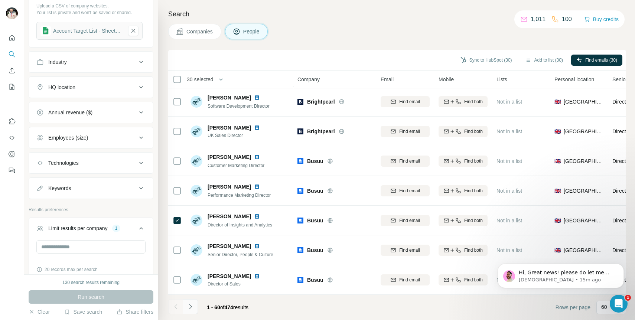
click at [193, 304] on icon "Navigate to next page" at bounding box center [190, 306] width 7 height 7
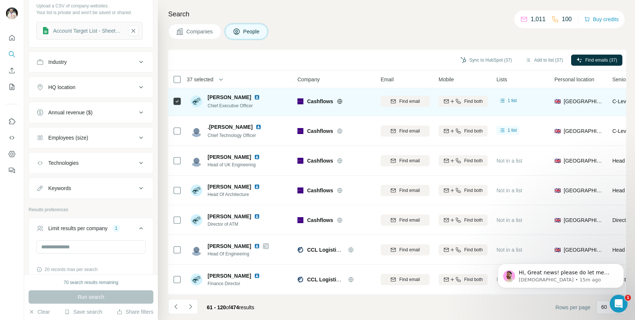
scroll to position [214, 0]
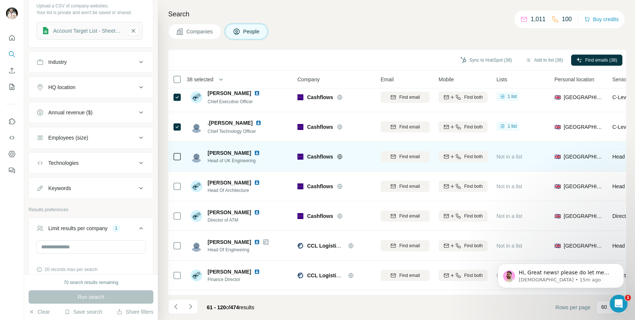
click at [179, 152] on icon at bounding box center [177, 156] width 9 height 9
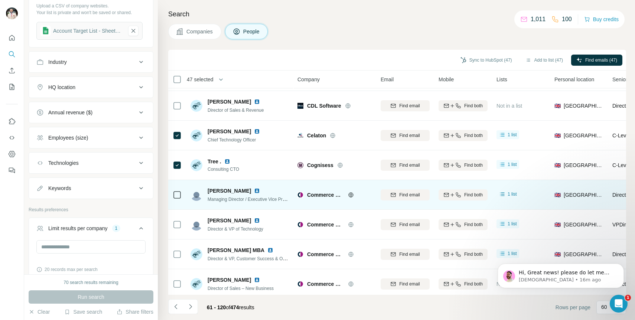
scroll to position [578, 0]
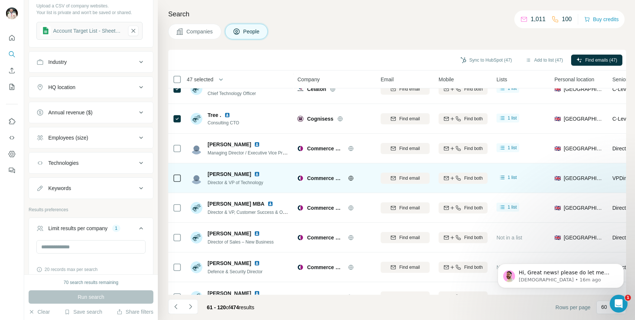
click at [178, 182] on icon at bounding box center [177, 178] width 9 height 9
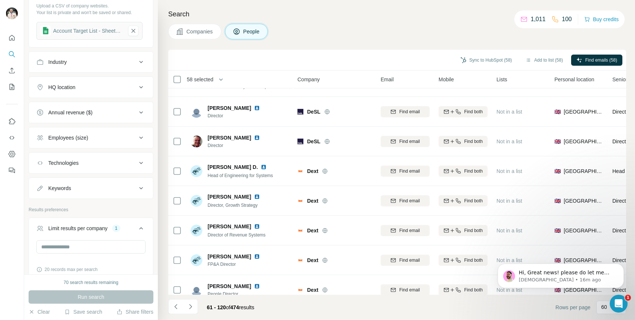
scroll to position [1123, 0]
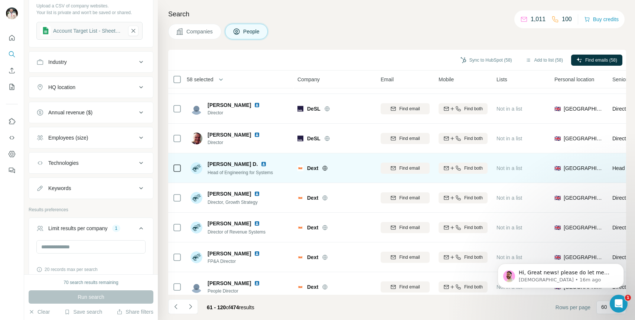
click at [177, 172] on icon at bounding box center [177, 168] width 9 height 9
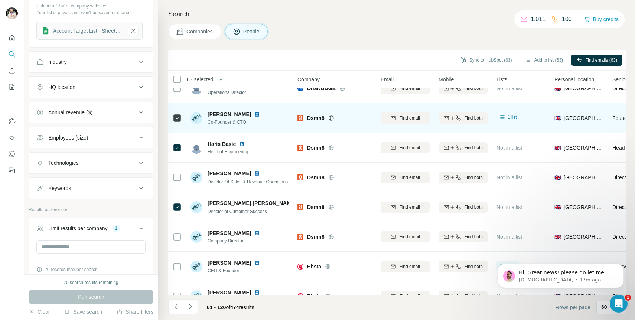
scroll to position [1575, 0]
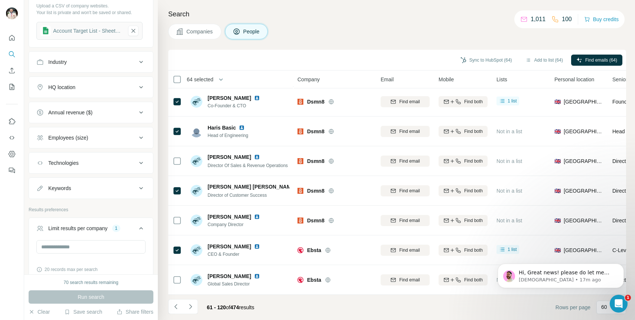
click at [192, 307] on icon "Navigate to next page" at bounding box center [190, 306] width 7 height 7
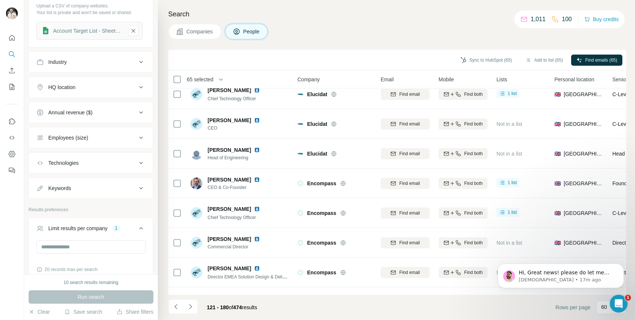
scroll to position [0, 0]
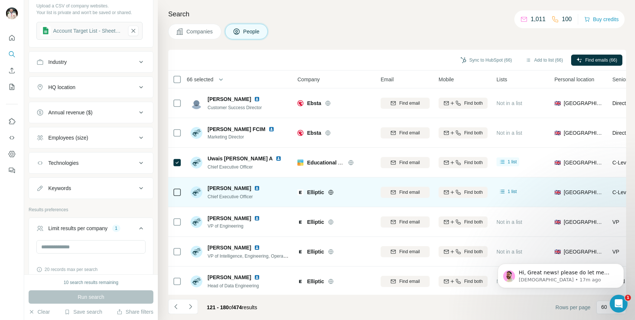
click at [181, 196] on icon at bounding box center [177, 192] width 9 height 9
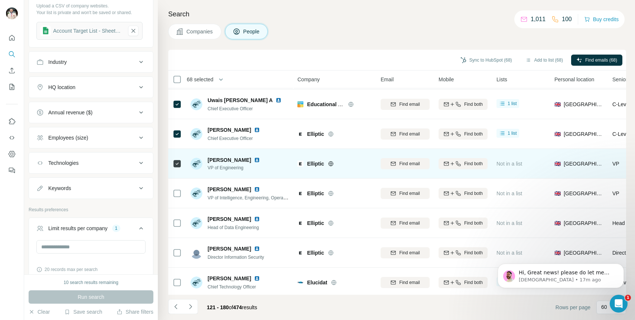
scroll to position [68, 0]
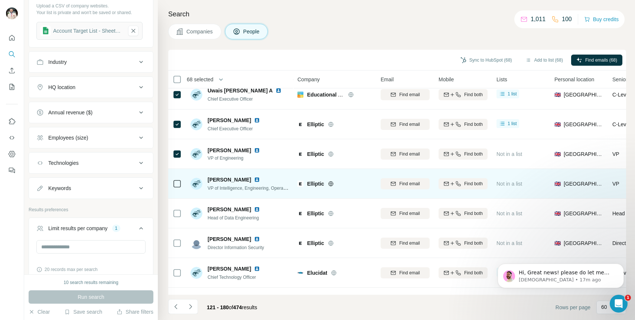
click at [181, 183] on icon at bounding box center [177, 183] width 9 height 9
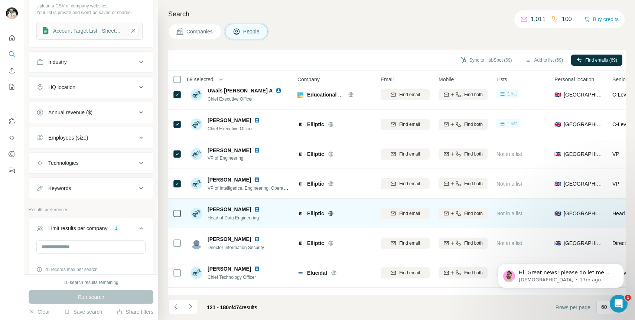
click at [177, 218] on icon at bounding box center [177, 213] width 9 height 9
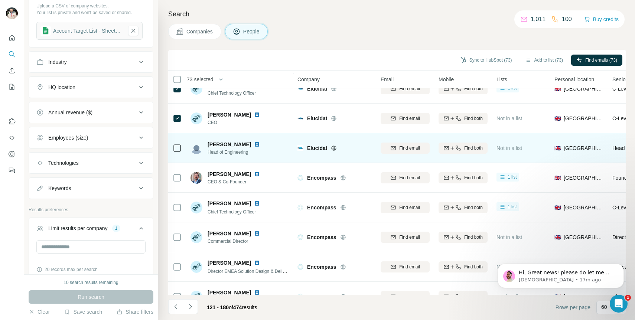
scroll to position [252, 0]
click at [178, 151] on icon at bounding box center [177, 147] width 9 height 9
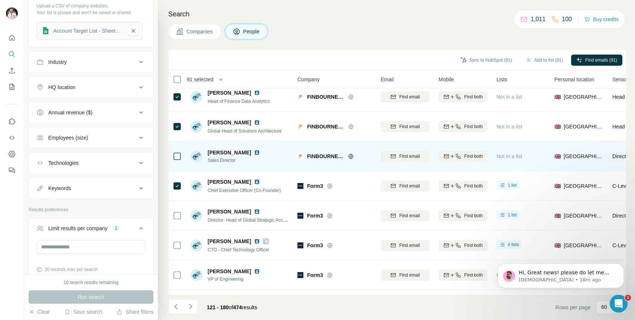
scroll to position [929, 0]
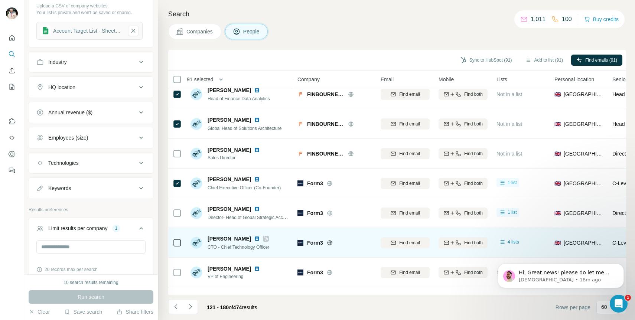
click at [181, 240] on icon at bounding box center [177, 242] width 9 height 9
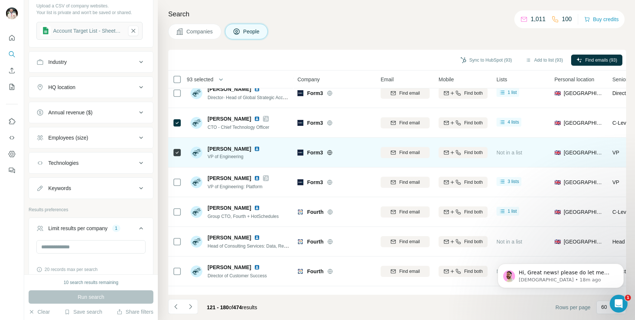
scroll to position [1050, 0]
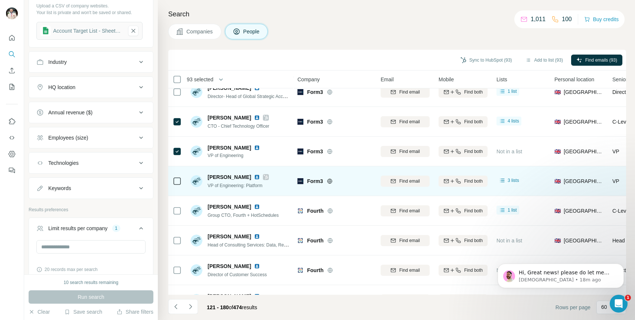
click at [174, 192] on td at bounding box center [177, 181] width 18 height 30
click at [174, 177] on icon at bounding box center [177, 181] width 9 height 9
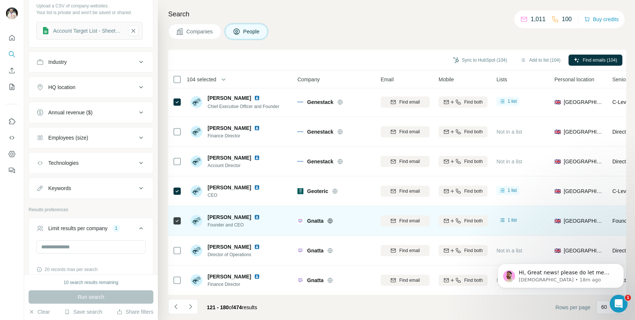
scroll to position [1575, 0]
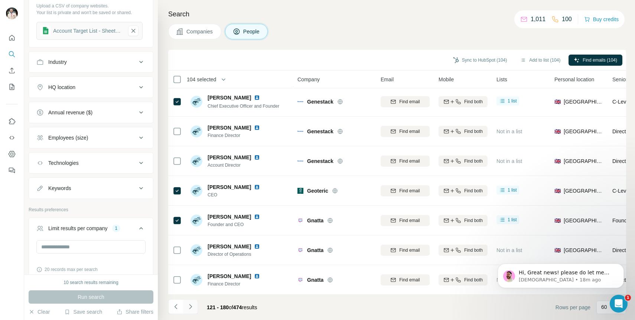
click at [188, 300] on button "Navigate to next page" at bounding box center [190, 306] width 15 height 15
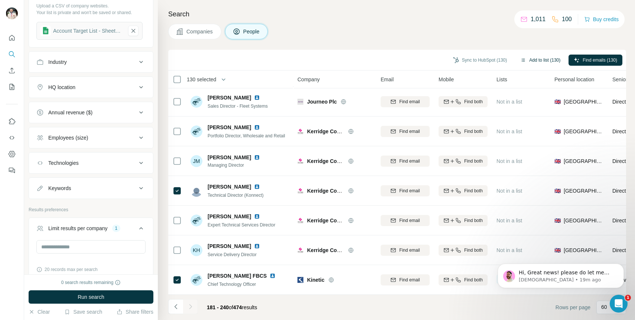
click at [542, 63] on button "Add to list (130)" at bounding box center [540, 60] width 50 height 11
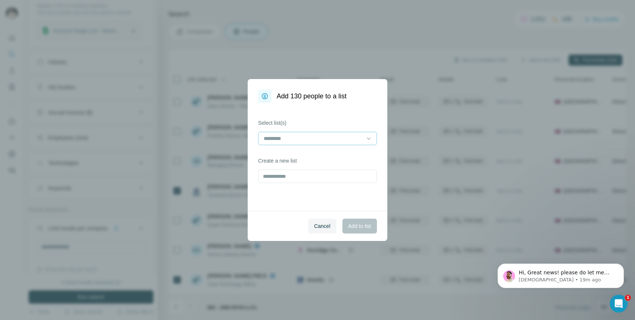
click at [363, 136] on div at bounding box center [317, 138] width 119 height 13
click at [347, 158] on div "Prospecting Account List" at bounding box center [317, 154] width 106 height 7
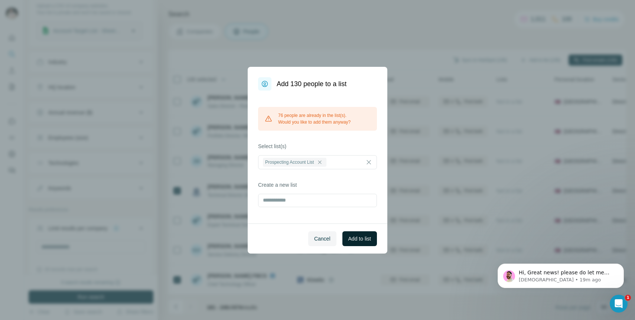
click at [352, 235] on span "Add to list" at bounding box center [359, 238] width 23 height 7
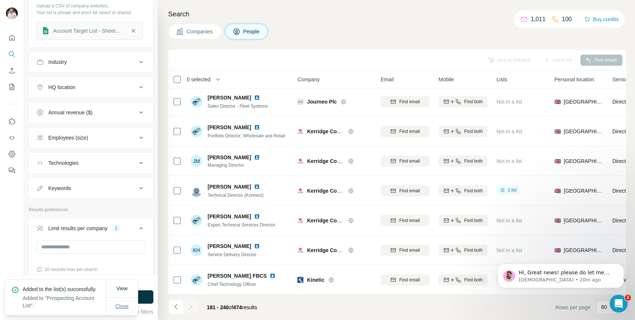
click at [118, 303] on span "Close" at bounding box center [121, 306] width 13 height 7
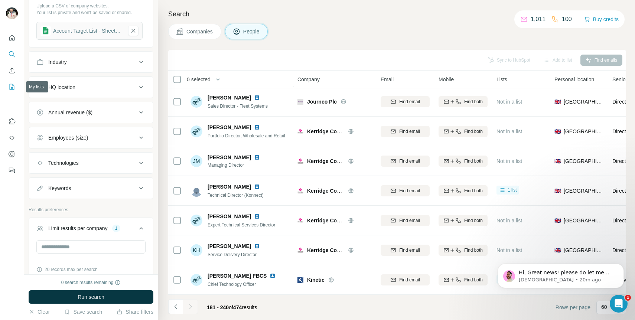
click at [12, 87] on icon "My lists" at bounding box center [11, 86] width 7 height 7
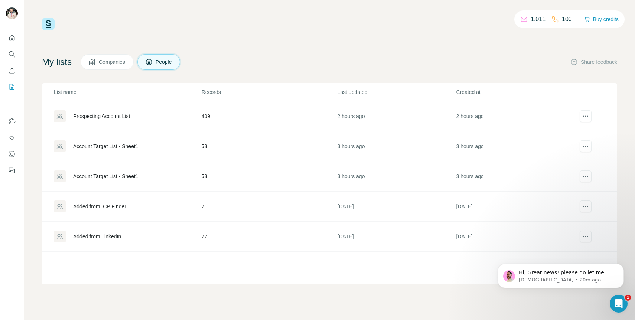
click at [115, 117] on div "Prospecting Account List" at bounding box center [101, 115] width 57 height 7
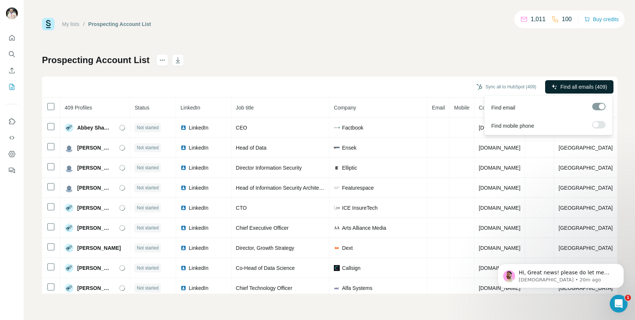
click at [565, 92] on button "Find all emails (409)" at bounding box center [579, 86] width 68 height 13
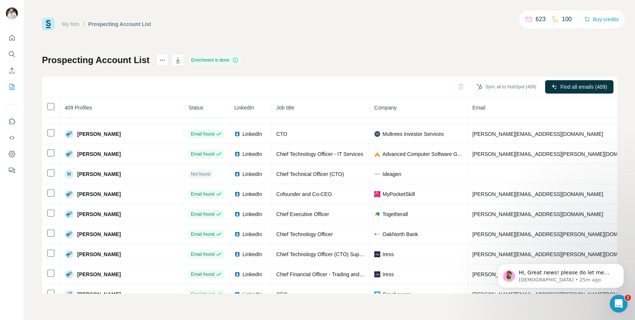
scroll to position [5437, 0]
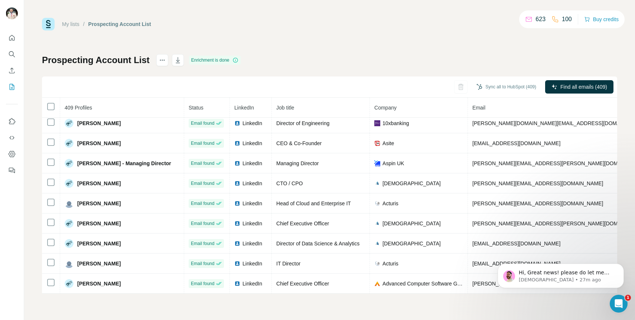
scroll to position [847, 0]
click at [161, 62] on icon "actions" at bounding box center [162, 59] width 7 height 7
click at [232, 42] on div "My lists / Prospecting Account List 623 100 Buy credits Prospecting Account Lis…" at bounding box center [329, 156] width 575 height 276
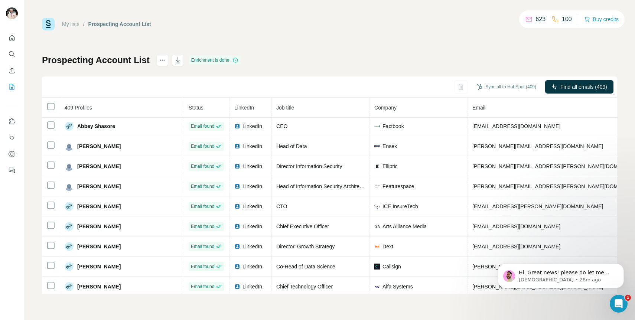
scroll to position [0, 0]
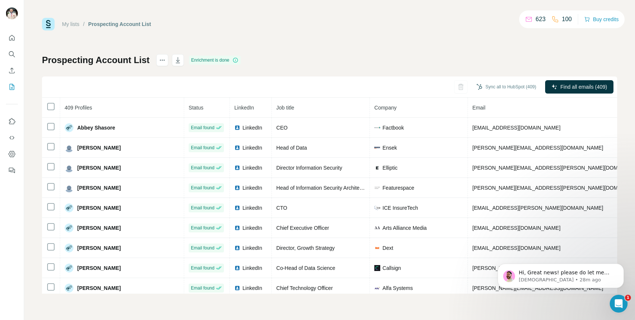
click at [52, 112] on th at bounding box center [51, 108] width 18 height 20
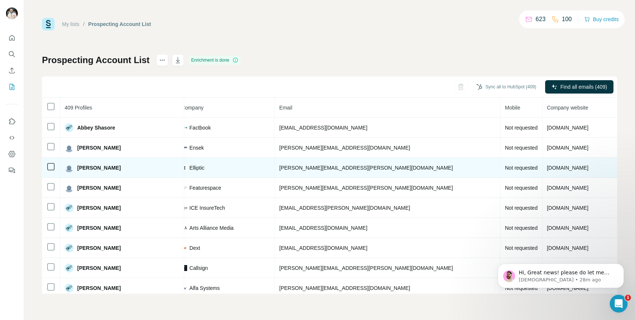
scroll to position [0, 223]
